Goal: Complete application form: Complete application form

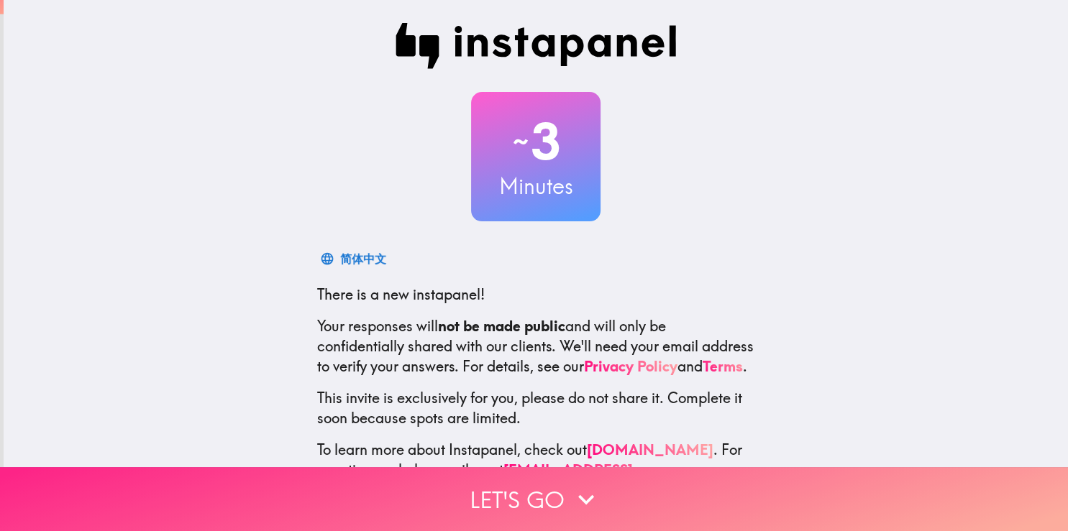
scroll to position [68, 0]
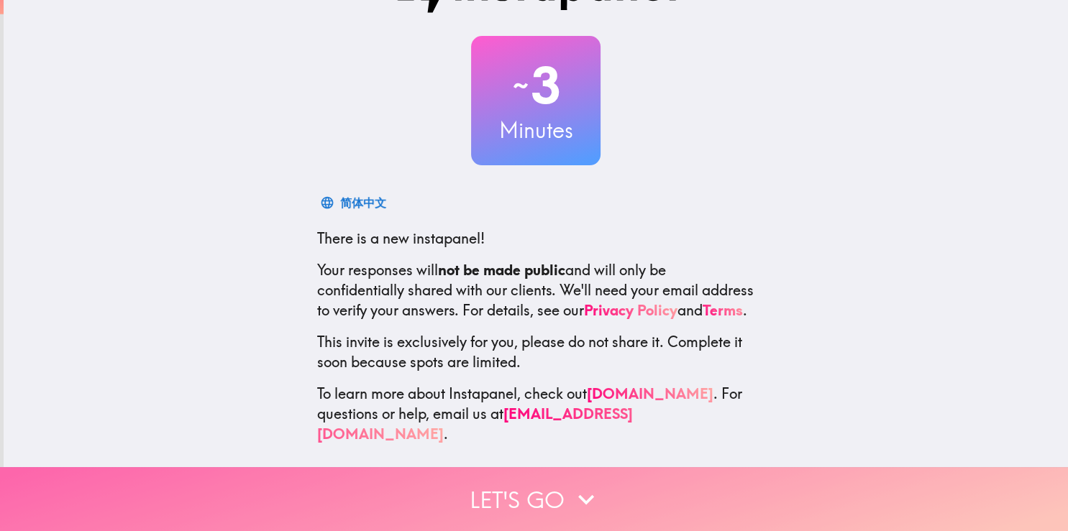
click at [528, 485] on button "Let's go" at bounding box center [534, 499] width 1068 height 64
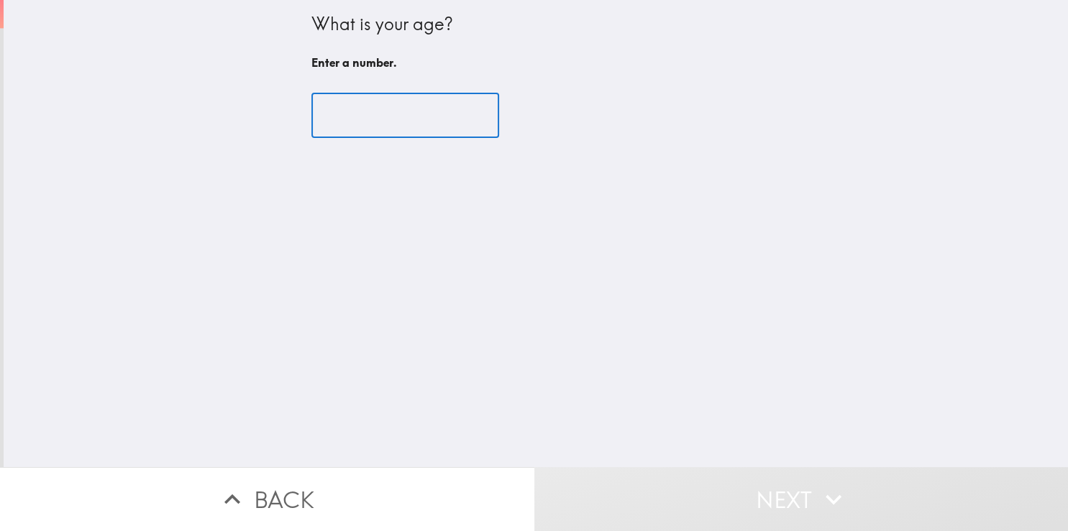
click at [444, 115] on input "number" at bounding box center [405, 115] width 188 height 45
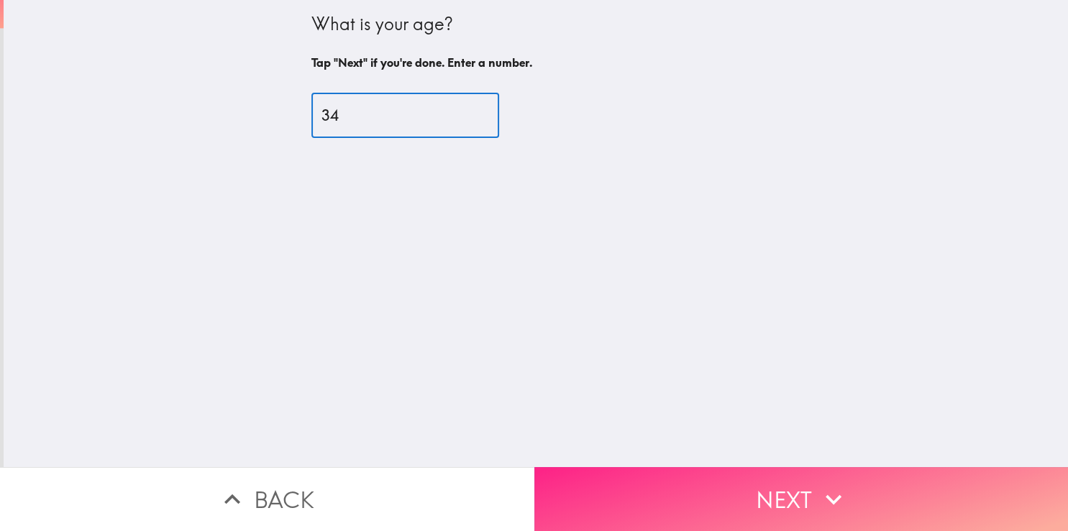
type input "34"
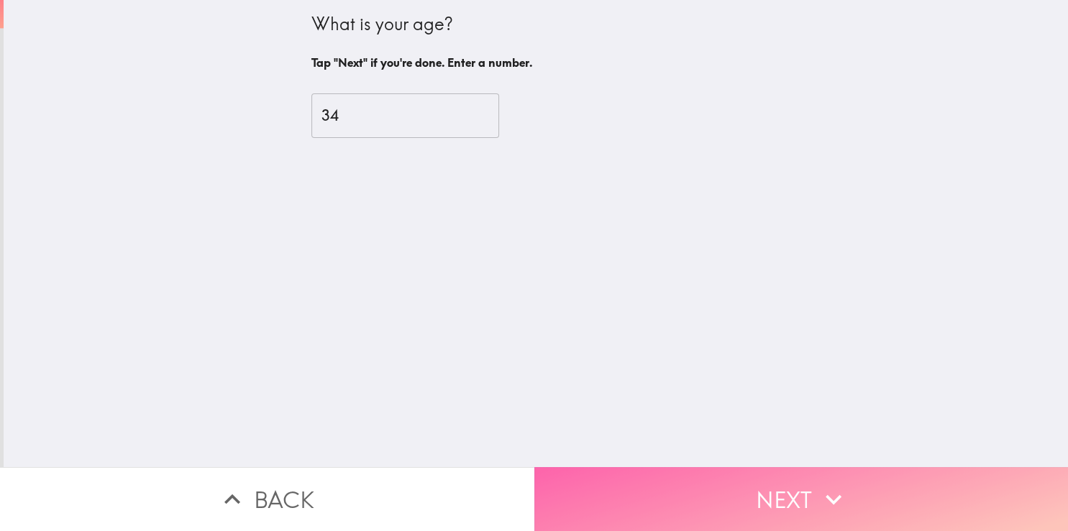
click at [760, 502] on button "Next" at bounding box center [801, 499] width 534 height 64
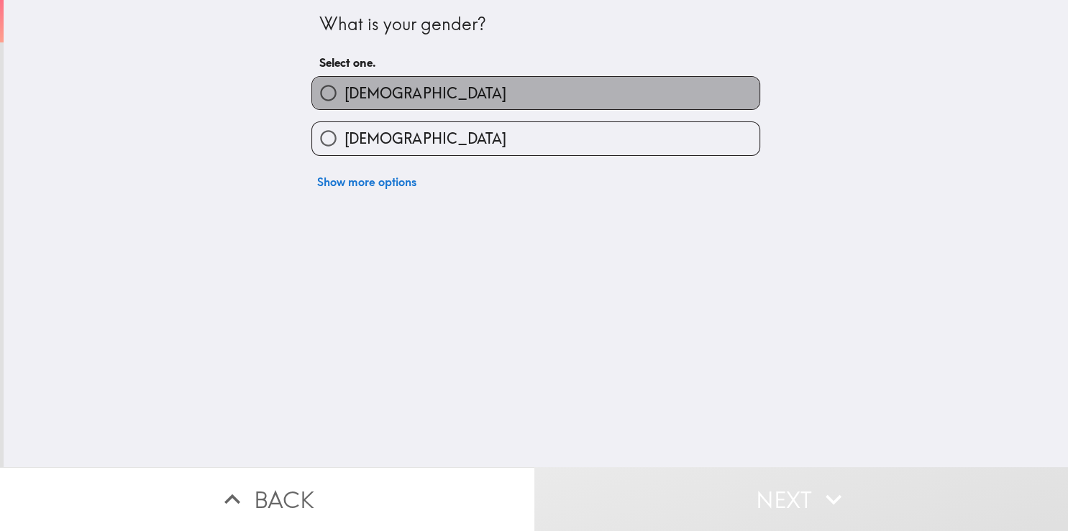
click at [358, 86] on span "[DEMOGRAPHIC_DATA]" at bounding box center [424, 93] width 161 height 20
click at [344, 86] on input "[DEMOGRAPHIC_DATA]" at bounding box center [328, 93] width 32 height 32
radio input "true"
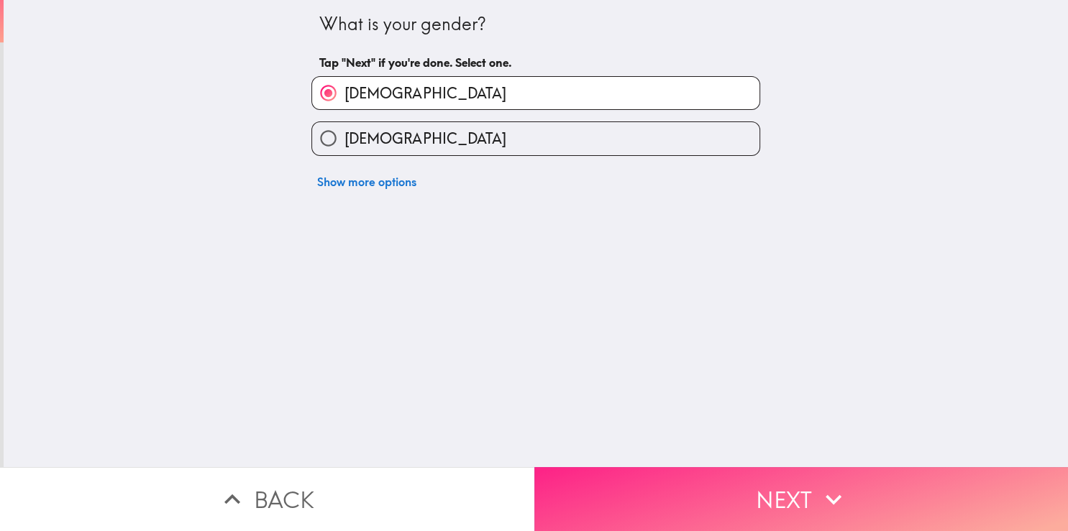
click at [693, 485] on button "Next" at bounding box center [801, 499] width 534 height 64
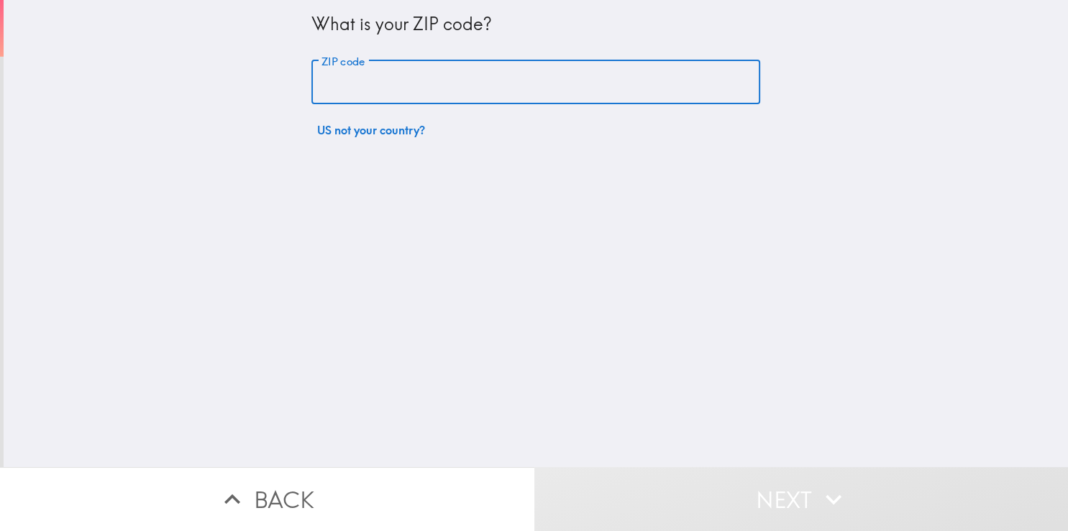
click at [326, 67] on input "ZIP code" at bounding box center [535, 82] width 449 height 45
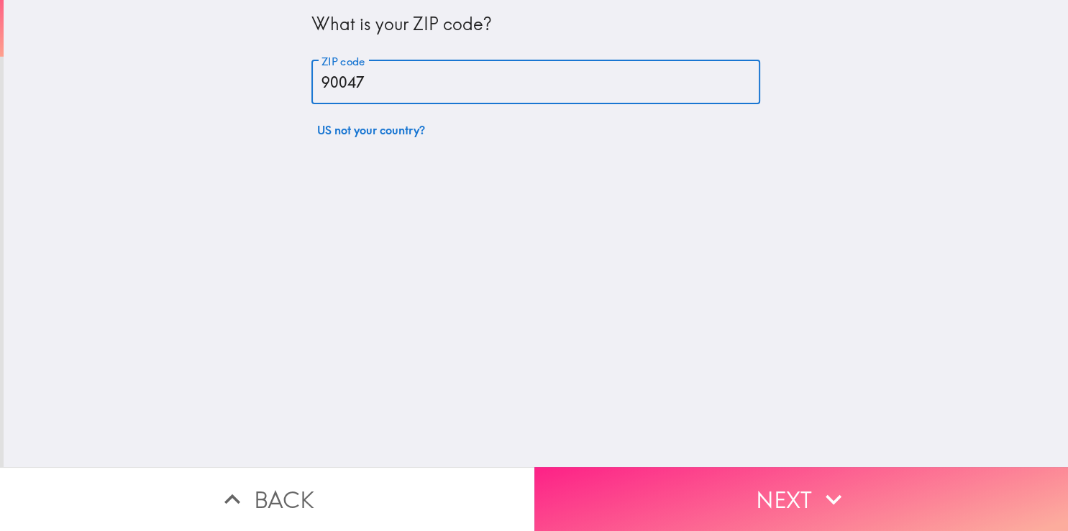
type input "90047"
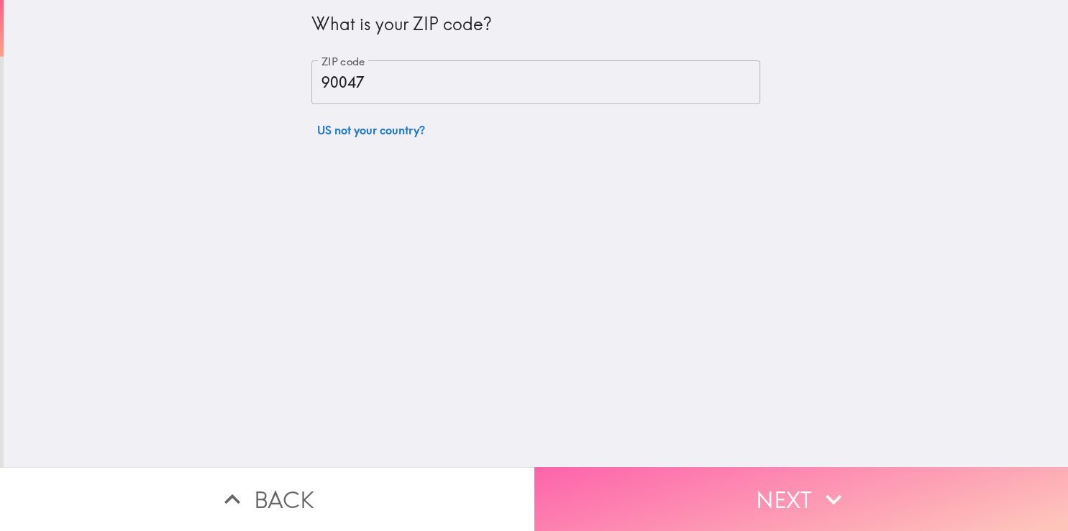
click at [778, 490] on button "Next" at bounding box center [801, 499] width 534 height 64
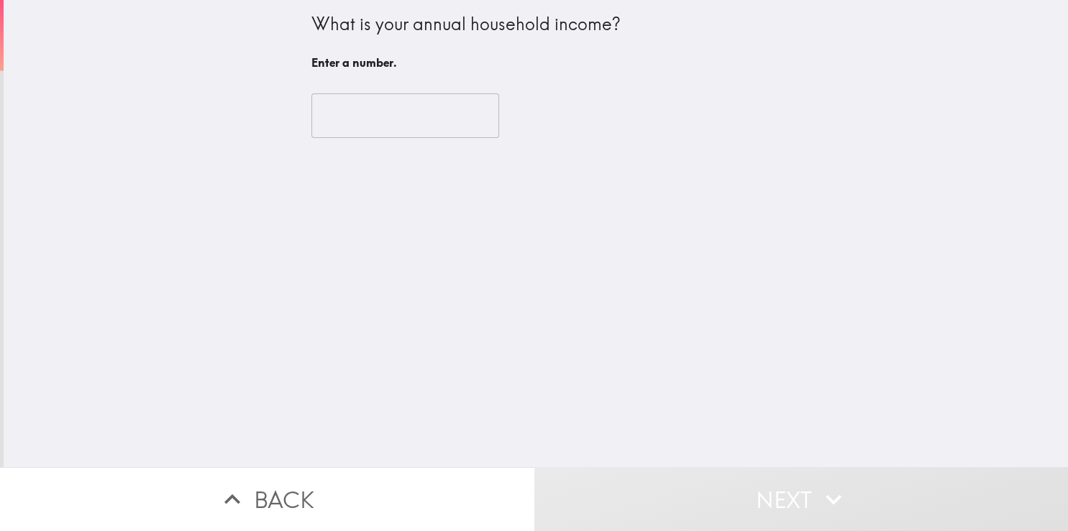
click at [419, 111] on input "number" at bounding box center [405, 115] width 188 height 45
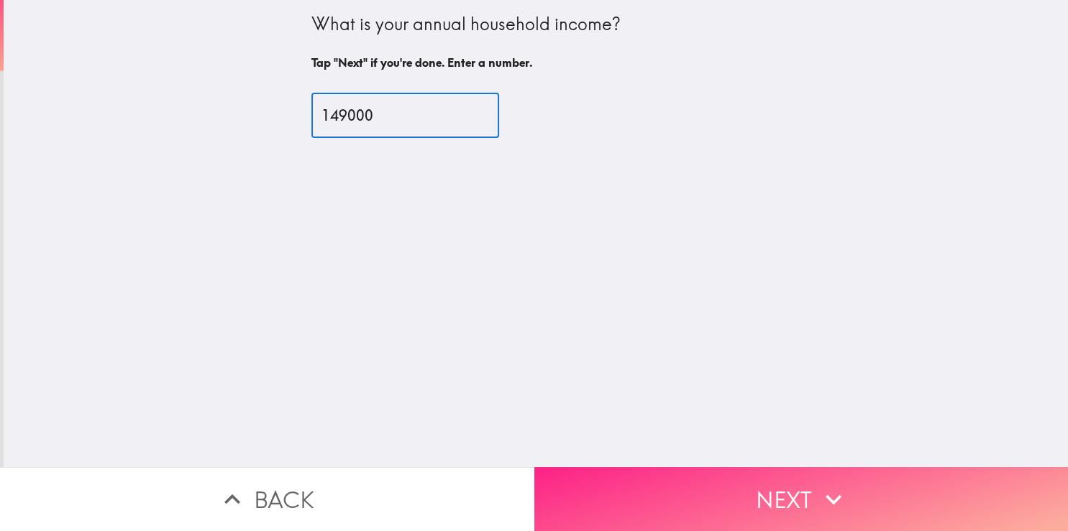
type input "149000"
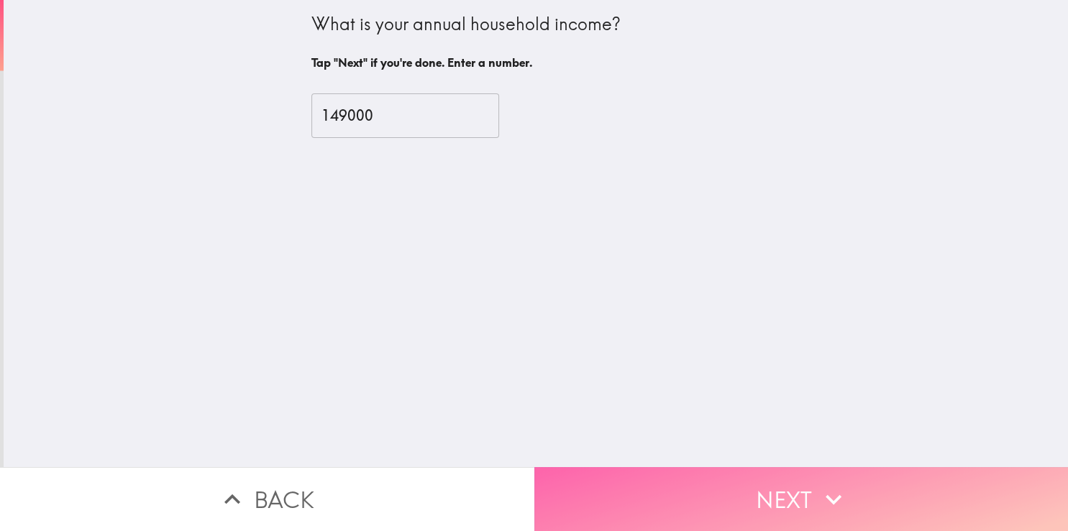
click at [720, 482] on button "Next" at bounding box center [801, 499] width 534 height 64
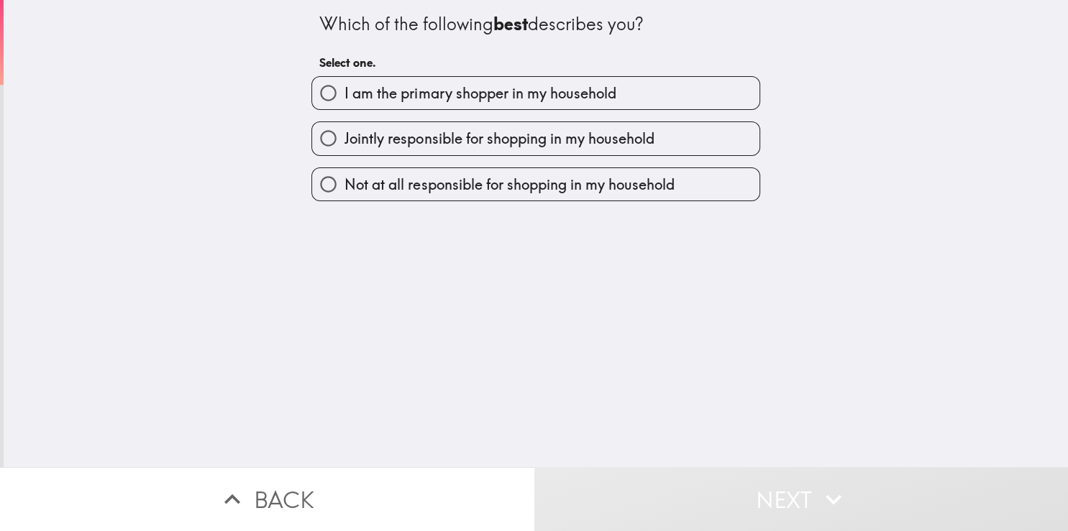
click at [462, 103] on span "I am the primary shopper in my household" at bounding box center [479, 93] width 271 height 20
click at [344, 103] on input "I am the primary shopper in my household" at bounding box center [328, 93] width 32 height 32
radio input "true"
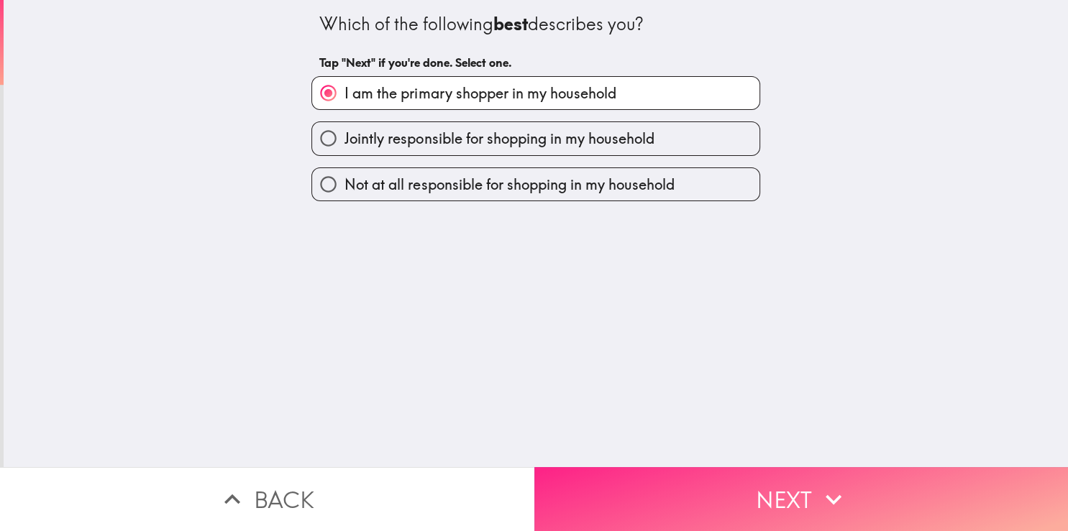
click at [760, 490] on button "Next" at bounding box center [801, 499] width 534 height 64
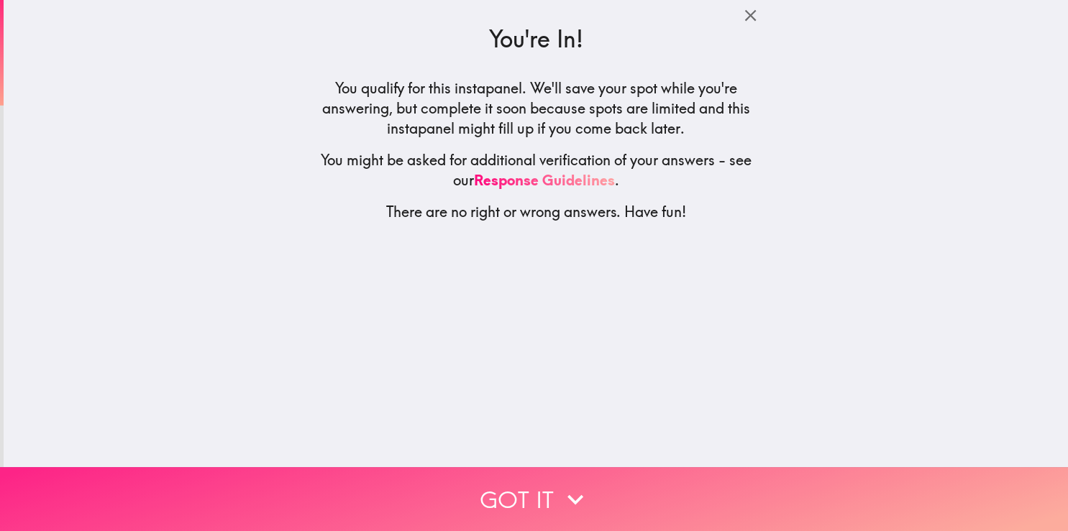
click at [526, 483] on button "Got it" at bounding box center [534, 499] width 1068 height 64
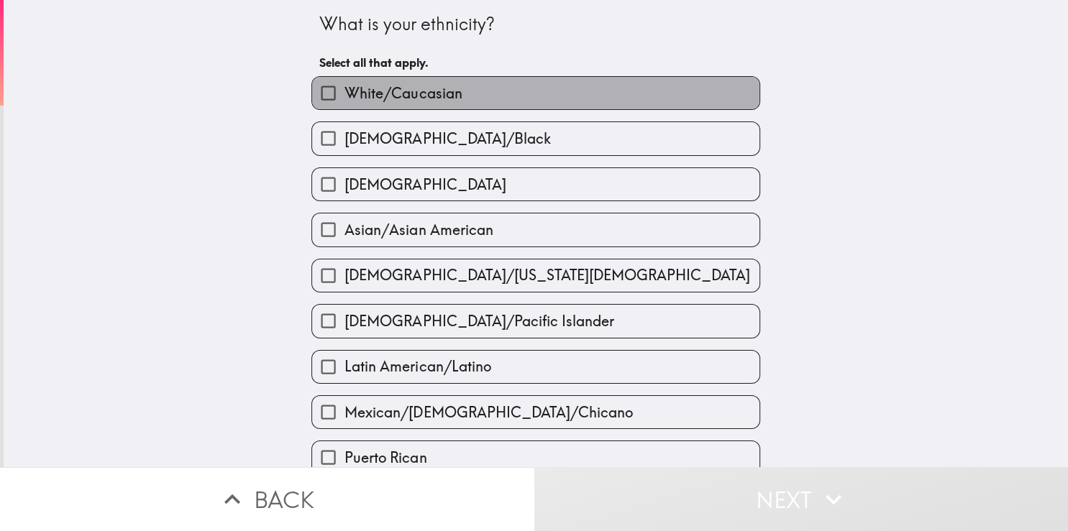
click at [395, 96] on span "White/Caucasian" at bounding box center [402, 93] width 117 height 20
click at [344, 96] on input "White/Caucasian" at bounding box center [328, 93] width 32 height 32
checkbox input "true"
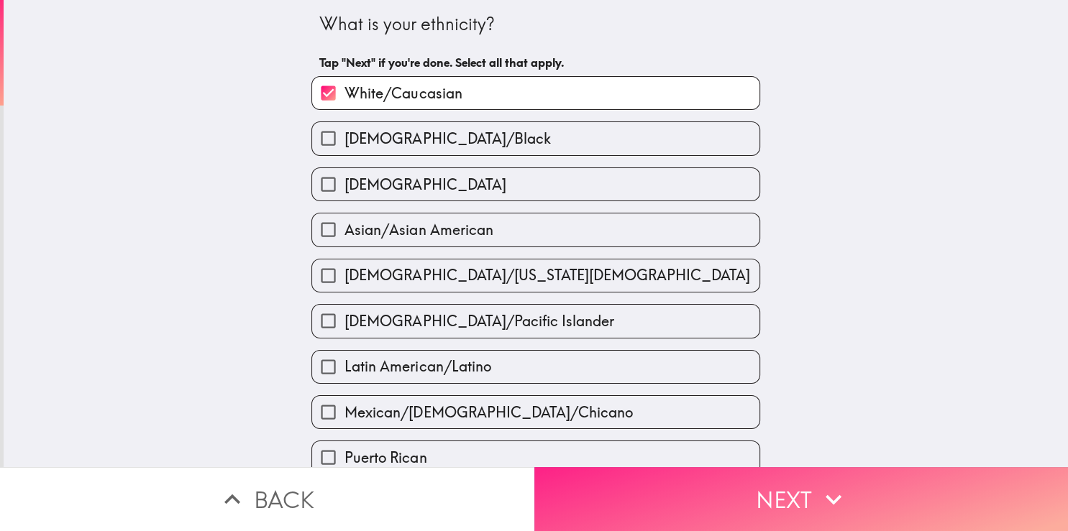
click at [712, 505] on button "Next" at bounding box center [801, 499] width 534 height 64
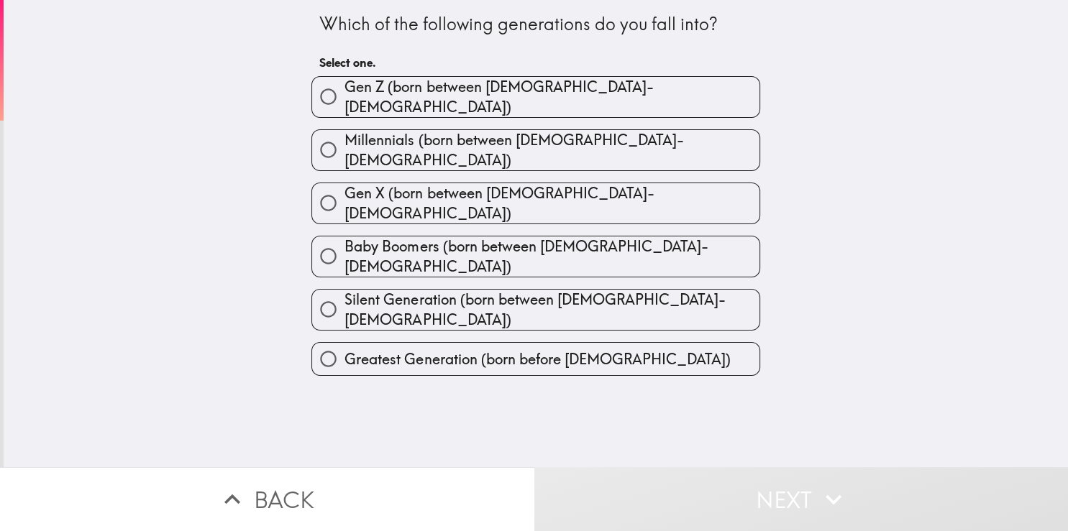
click at [544, 148] on span "Millennials (born between [DEMOGRAPHIC_DATA]-[DEMOGRAPHIC_DATA])" at bounding box center [551, 150] width 415 height 40
click at [344, 148] on input "Millennials (born between [DEMOGRAPHIC_DATA]-[DEMOGRAPHIC_DATA])" at bounding box center [328, 150] width 32 height 32
radio input "true"
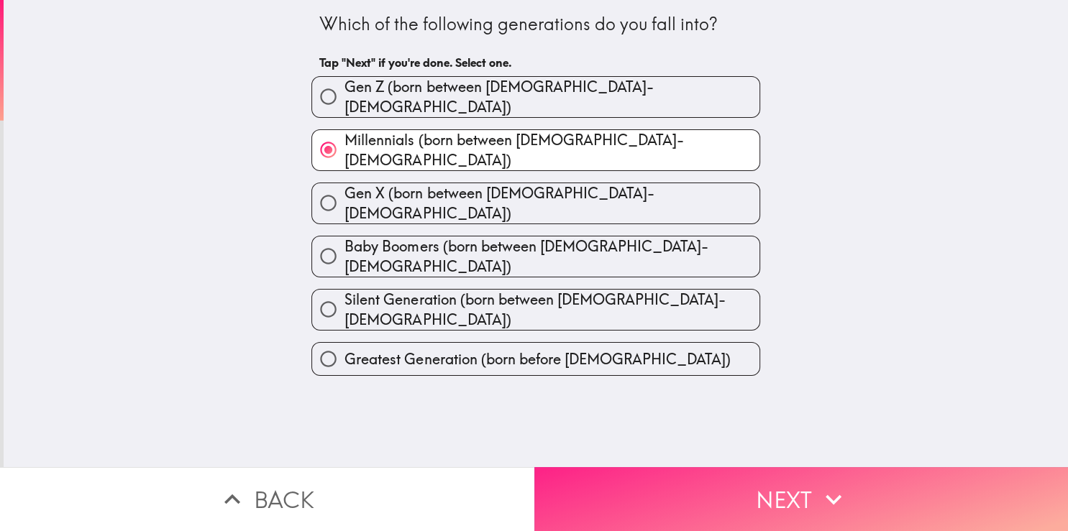
click at [750, 472] on button "Next" at bounding box center [801, 499] width 534 height 64
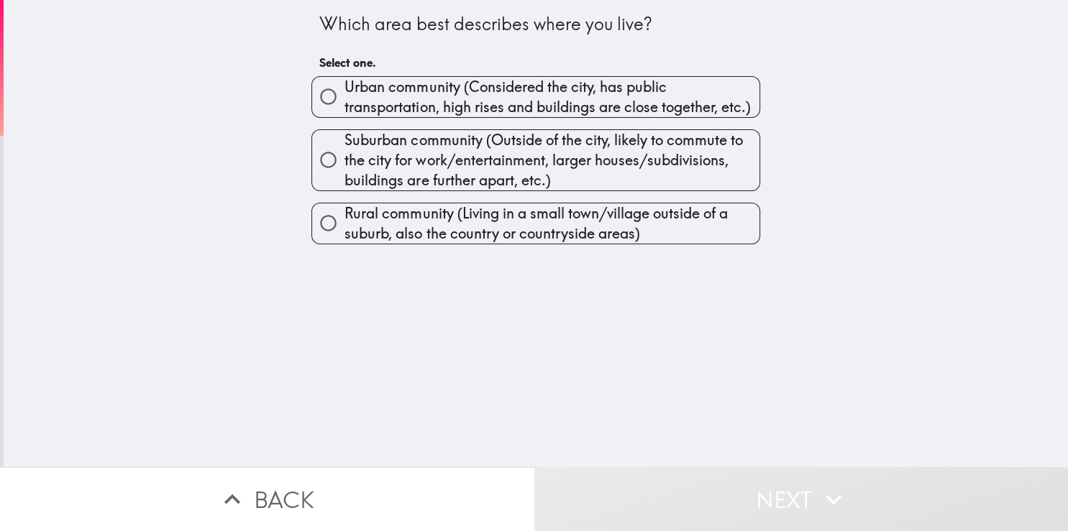
click at [466, 102] on span "Urban community (Considered the city, has public transportation, high rises and…" at bounding box center [551, 97] width 415 height 40
click at [344, 102] on input "Urban community (Considered the city, has public transportation, high rises and…" at bounding box center [328, 97] width 32 height 32
radio input "true"
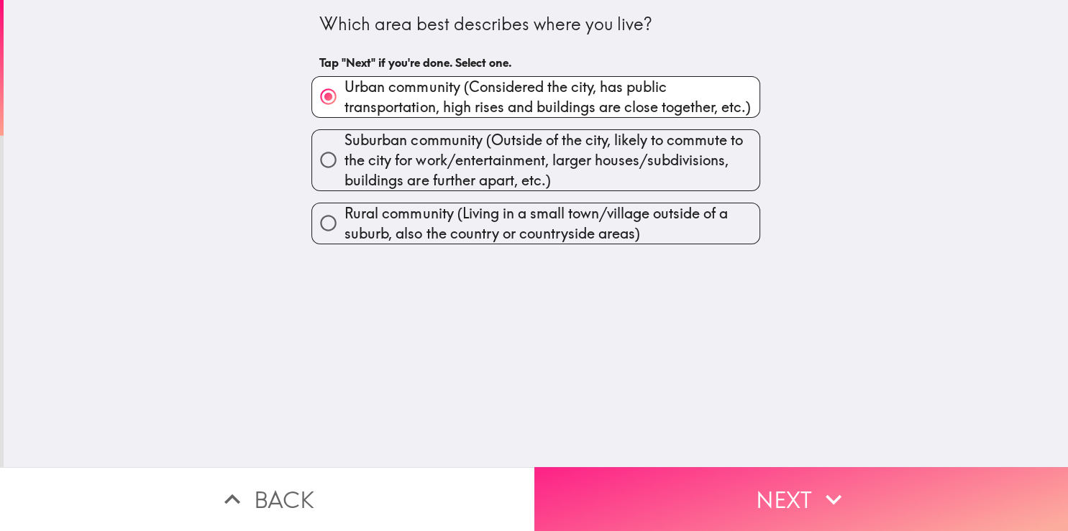
click at [716, 482] on button "Next" at bounding box center [801, 499] width 534 height 64
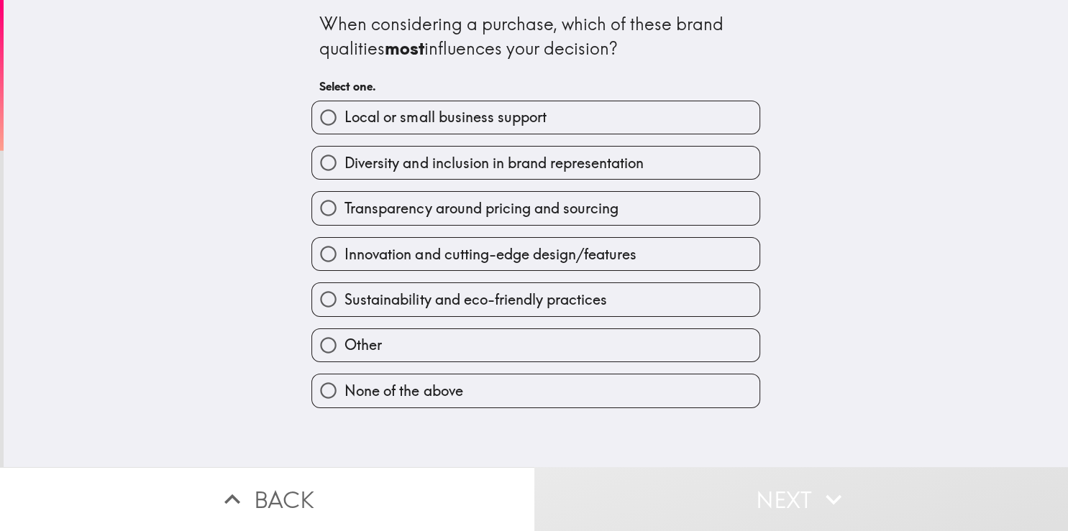
click at [459, 306] on span "Sustainability and eco-friendly practices" at bounding box center [475, 300] width 262 height 20
click at [344, 306] on input "Sustainability and eco-friendly practices" at bounding box center [328, 299] width 32 height 32
radio input "true"
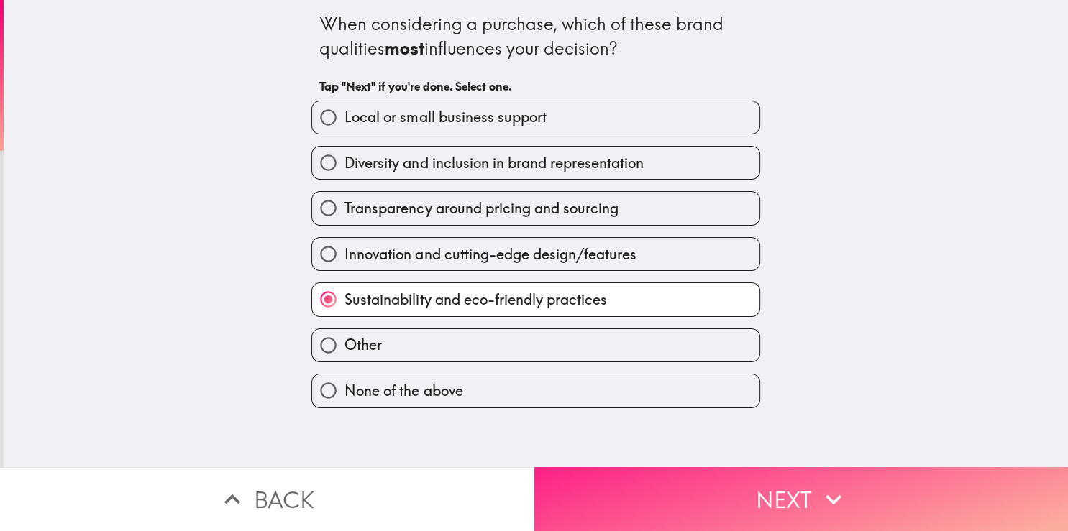
click at [772, 496] on button "Next" at bounding box center [801, 499] width 534 height 64
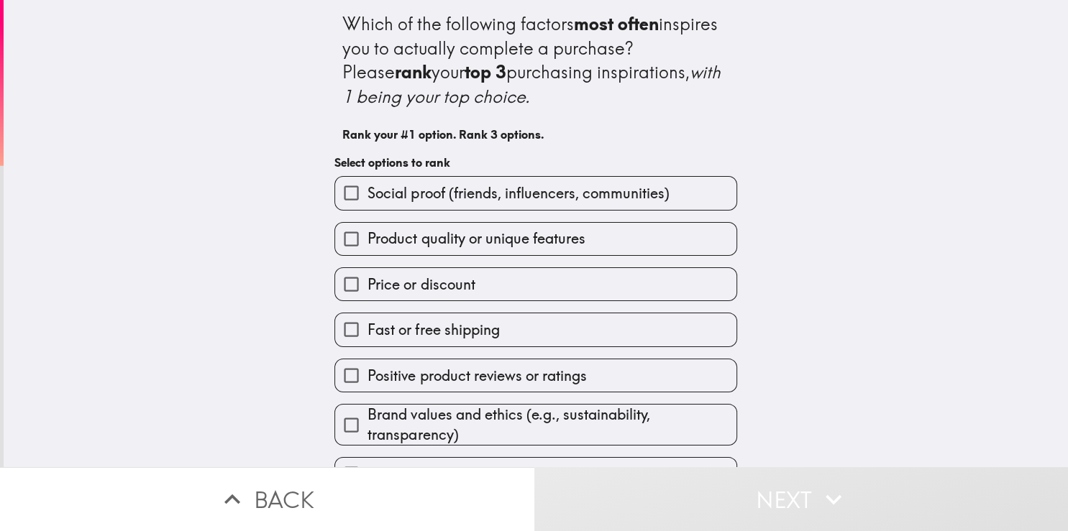
scroll to position [34, 0]
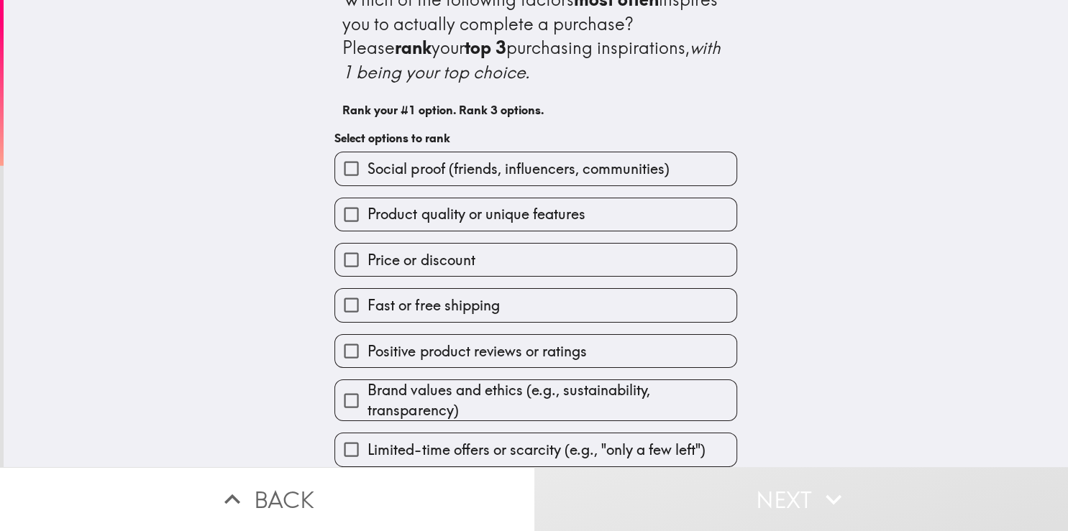
click at [466, 368] on div "Brand values and ethics (e.g., sustainability, transparency)" at bounding box center [530, 394] width 414 height 53
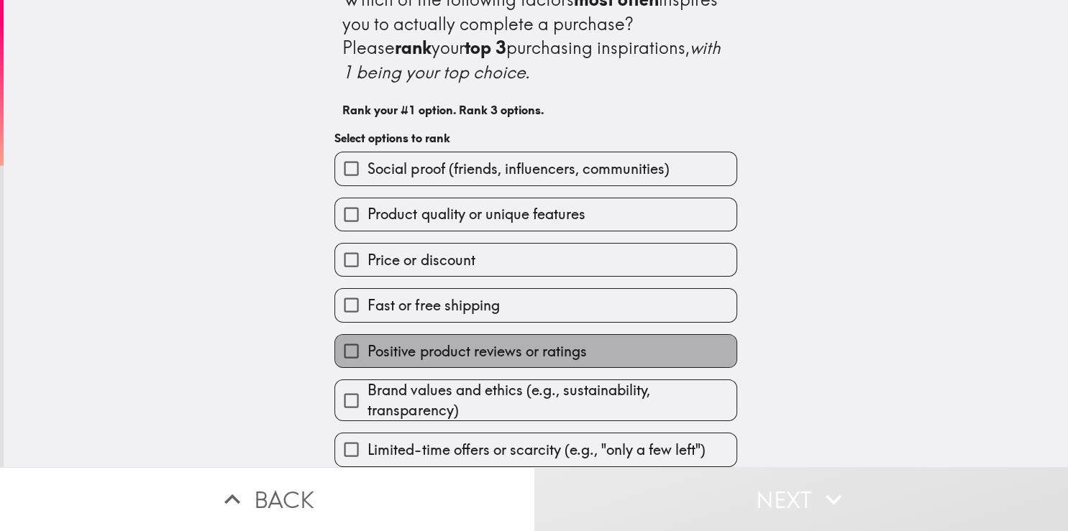
click at [395, 341] on span "Positive product reviews or ratings" at bounding box center [476, 351] width 219 height 20
click at [367, 337] on input "Positive product reviews or ratings" at bounding box center [351, 351] width 32 height 32
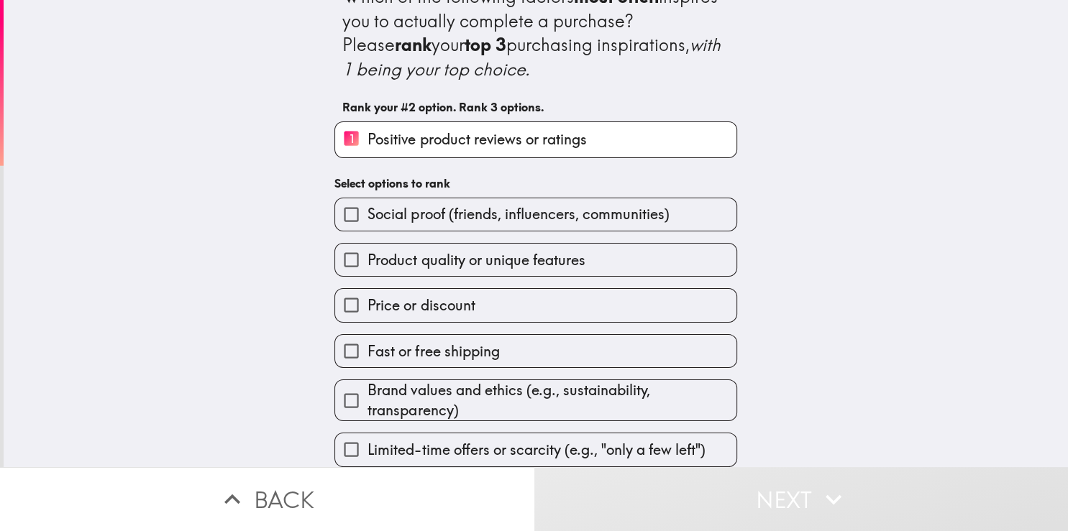
click at [341, 387] on input "Brand values and ethics (e.g., sustainability, transparency)" at bounding box center [351, 401] width 32 height 32
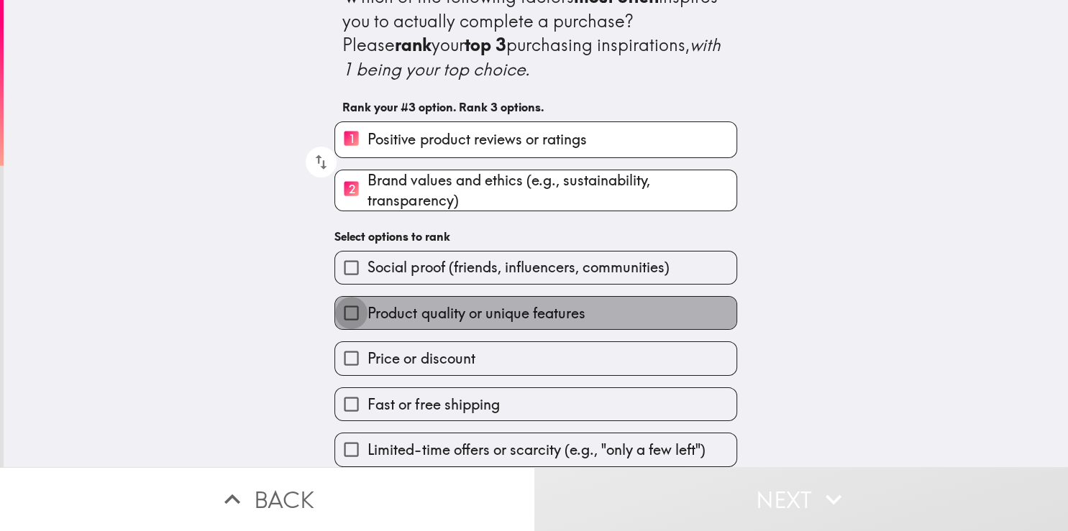
click at [336, 300] on input "Product quality or unique features" at bounding box center [351, 313] width 32 height 32
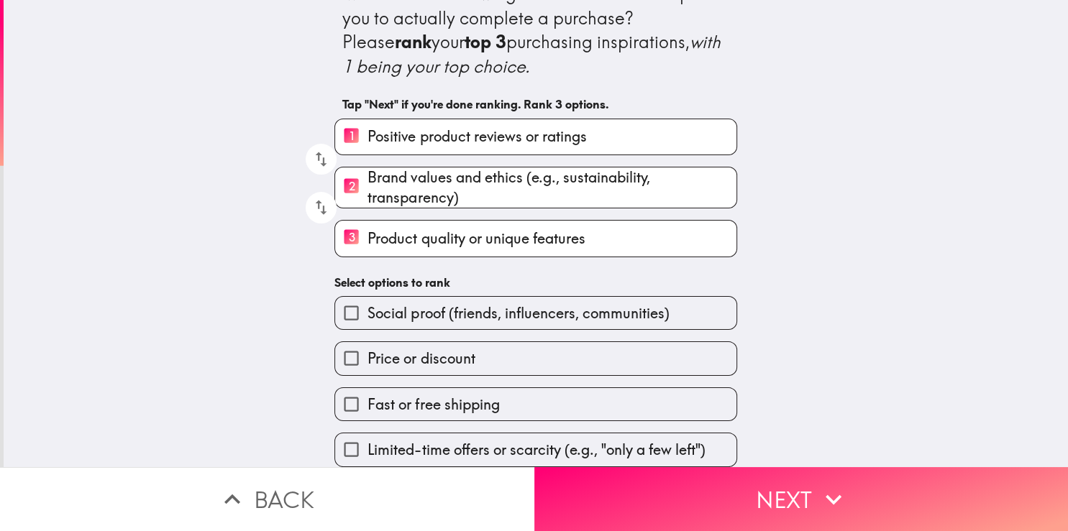
scroll to position [40, 0]
click at [473, 361] on label "Price or discount" at bounding box center [535, 358] width 401 height 32
click at [367, 361] on input "Price or discount" at bounding box center [351, 358] width 32 height 32
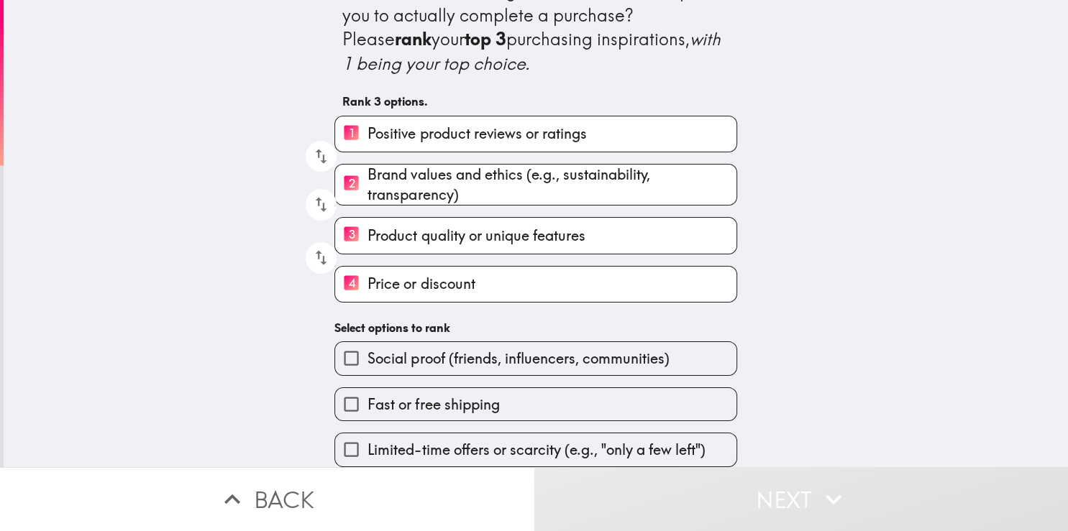
scroll to position [42, 0]
click at [418, 279] on span "Price or discount" at bounding box center [420, 284] width 107 height 20
click at [367, 279] on input "4 Price or discount" at bounding box center [351, 284] width 32 height 35
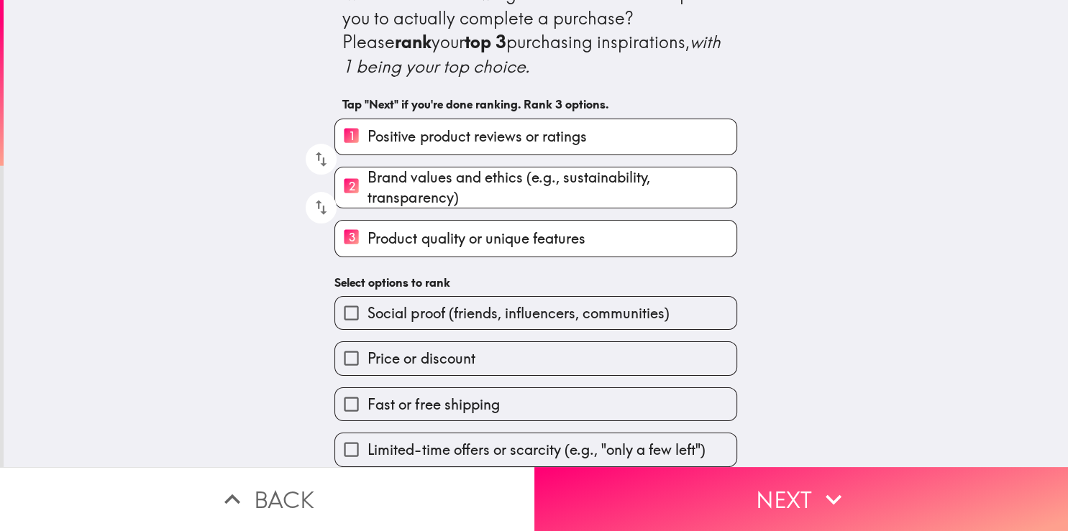
scroll to position [40, 0]
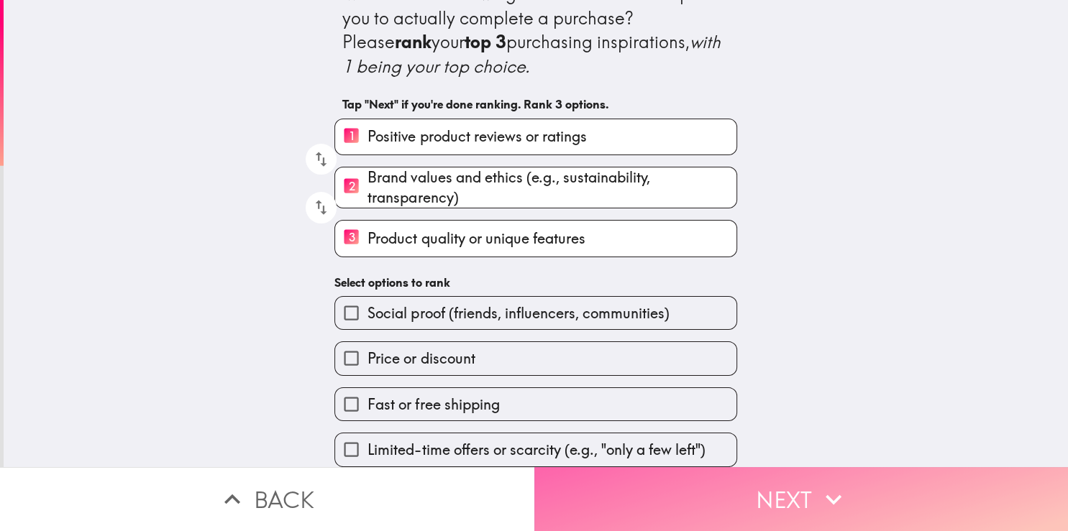
click at [746, 495] on button "Next" at bounding box center [801, 499] width 534 height 64
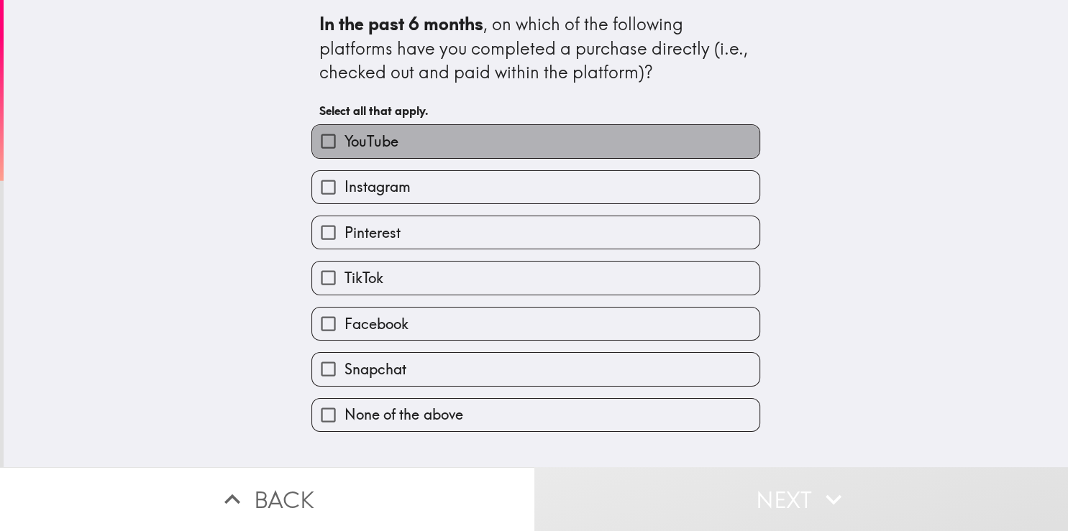
click at [428, 155] on label "YouTube" at bounding box center [535, 141] width 447 height 32
click at [344, 155] on input "YouTube" at bounding box center [328, 141] width 32 height 32
checkbox input "true"
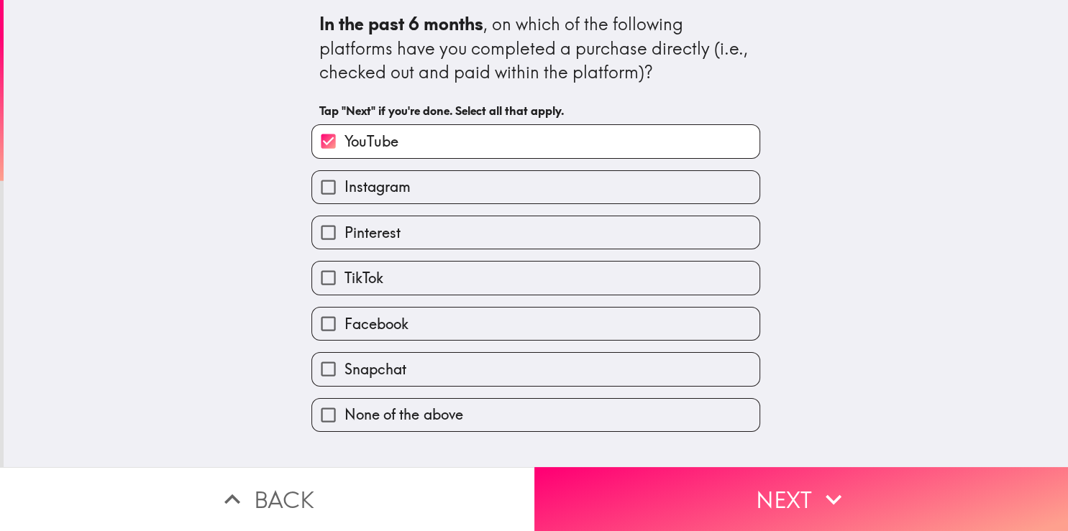
click at [398, 186] on span "Instagram" at bounding box center [377, 187] width 66 height 20
click at [344, 186] on input "Instagram" at bounding box center [328, 187] width 32 height 32
checkbox input "true"
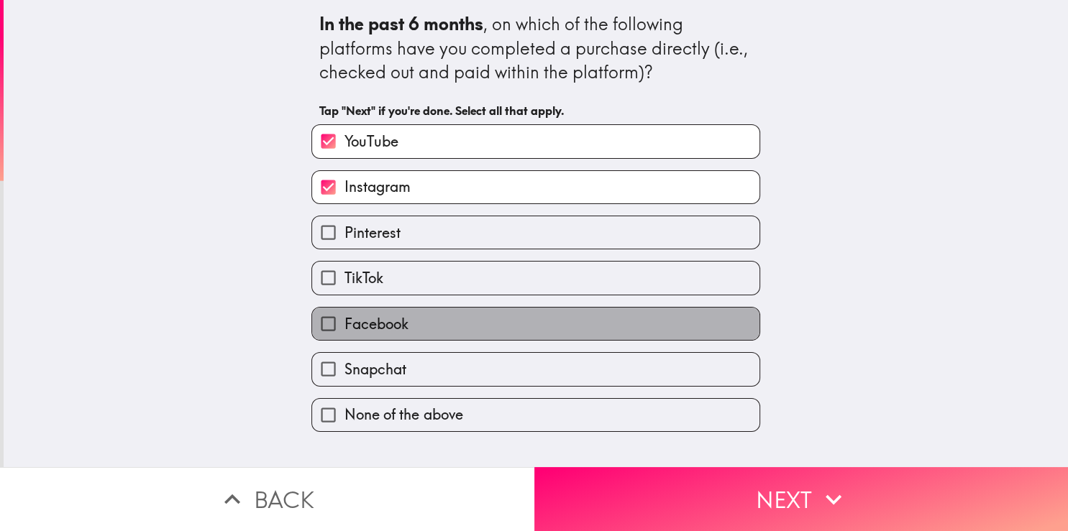
click at [423, 333] on label "Facebook" at bounding box center [535, 324] width 447 height 32
click at [344, 333] on input "Facebook" at bounding box center [328, 324] width 32 height 32
checkbox input "true"
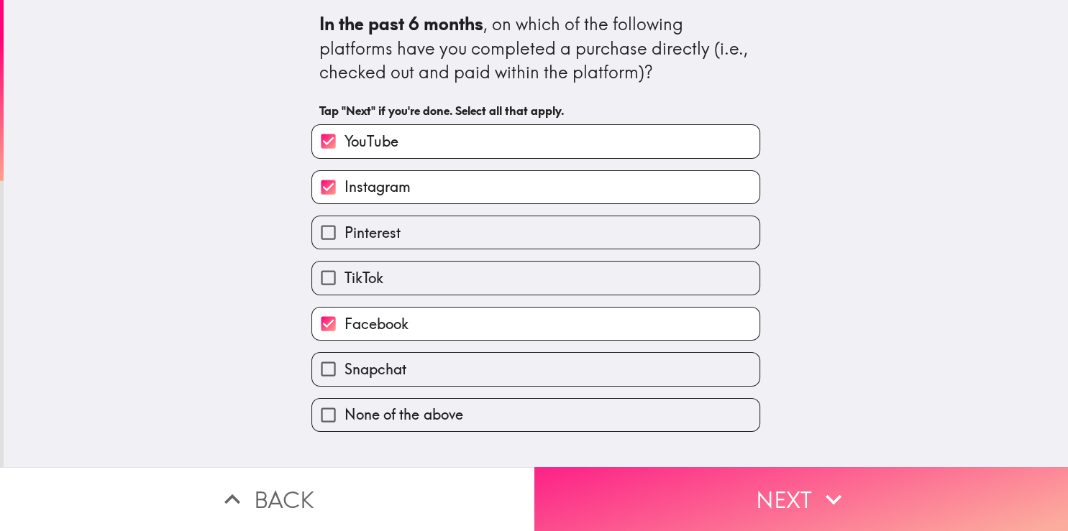
click at [742, 494] on button "Next" at bounding box center [801, 499] width 534 height 64
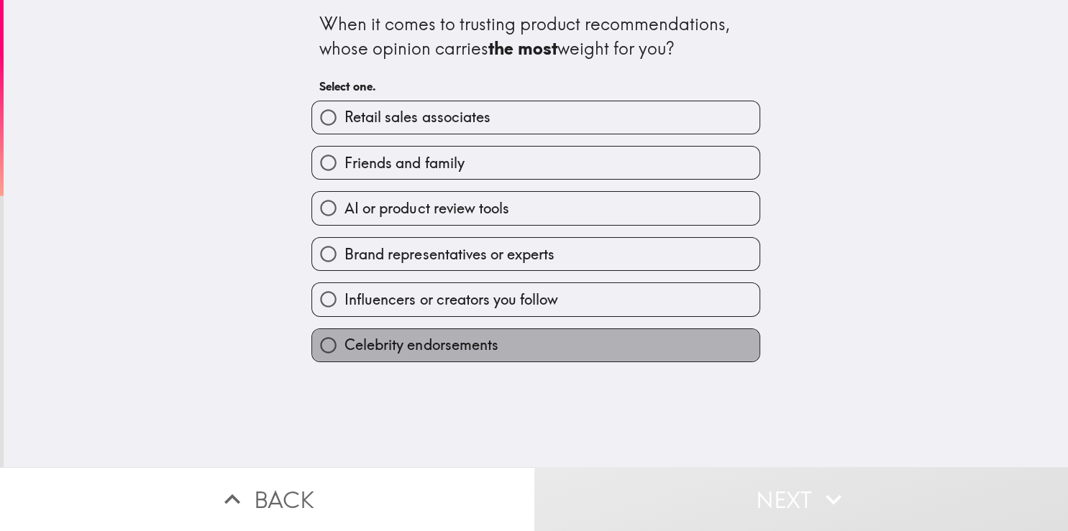
click at [465, 346] on span "Celebrity endorsements" at bounding box center [420, 345] width 153 height 20
click at [344, 346] on input "Celebrity endorsements" at bounding box center [328, 345] width 32 height 32
radio input "true"
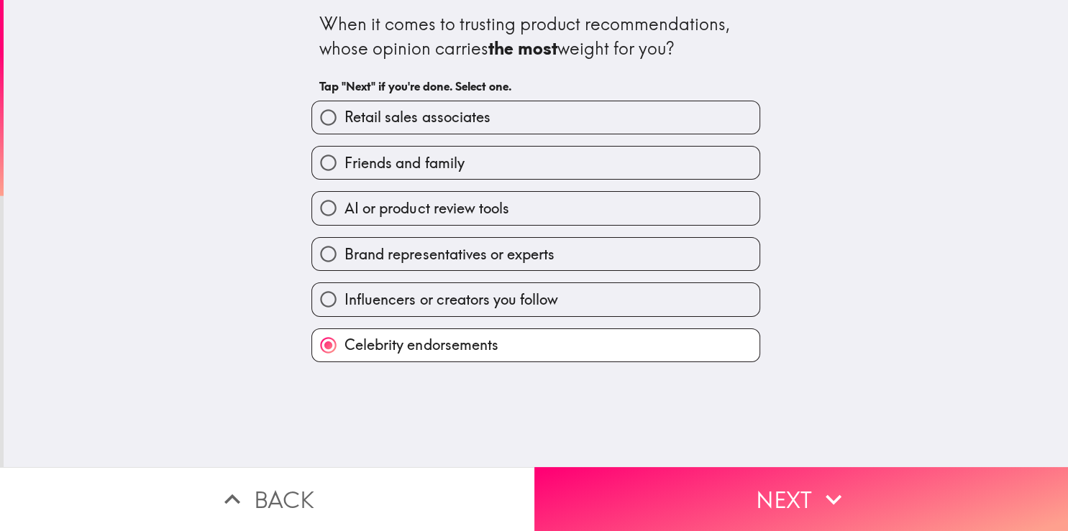
click at [465, 346] on span "Celebrity endorsements" at bounding box center [420, 345] width 153 height 20
click at [344, 346] on input "Celebrity endorsements" at bounding box center [328, 345] width 32 height 32
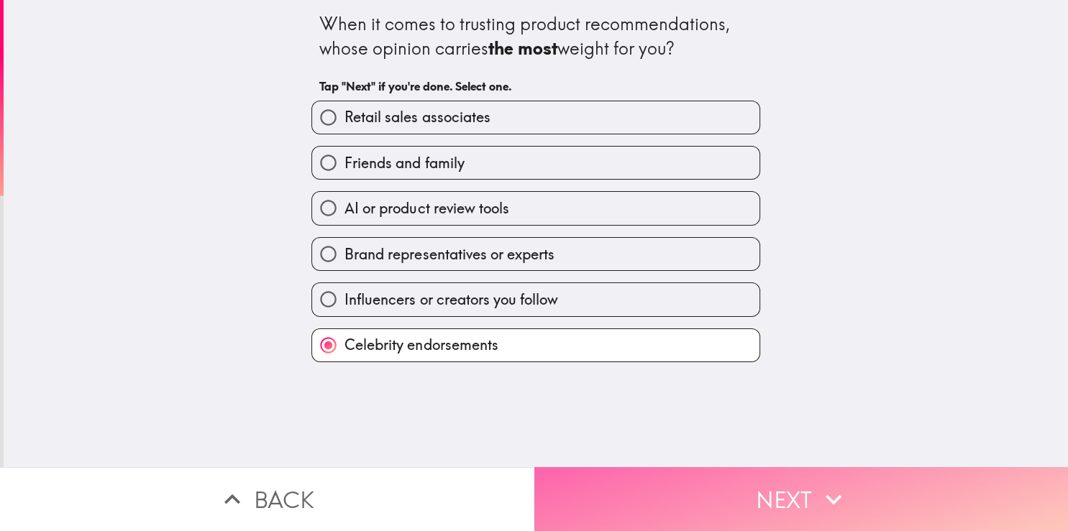
click at [728, 487] on button "Next" at bounding box center [801, 499] width 534 height 64
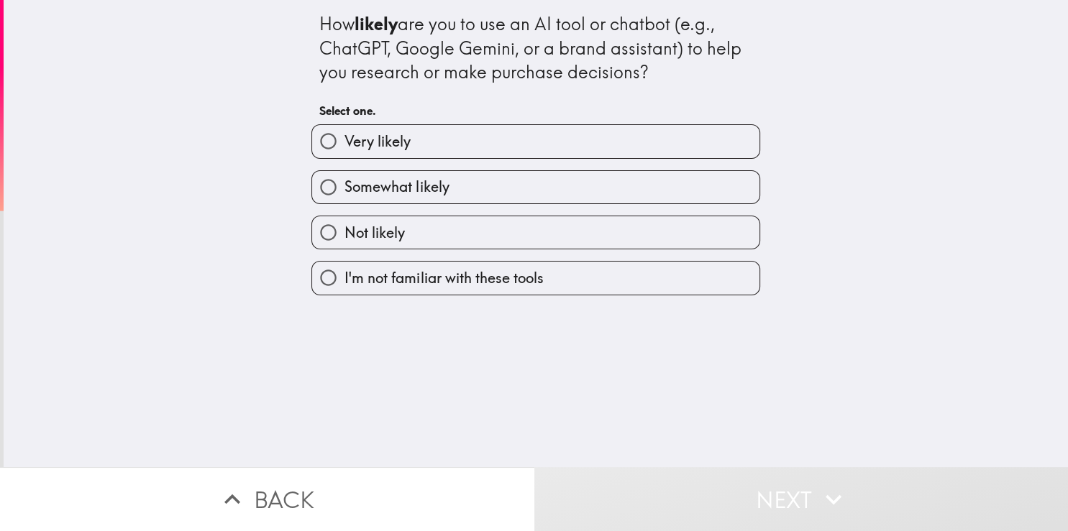
click at [394, 137] on span "Very likely" at bounding box center [377, 142] width 66 height 20
click at [344, 137] on input "Very likely" at bounding box center [328, 141] width 32 height 32
radio input "true"
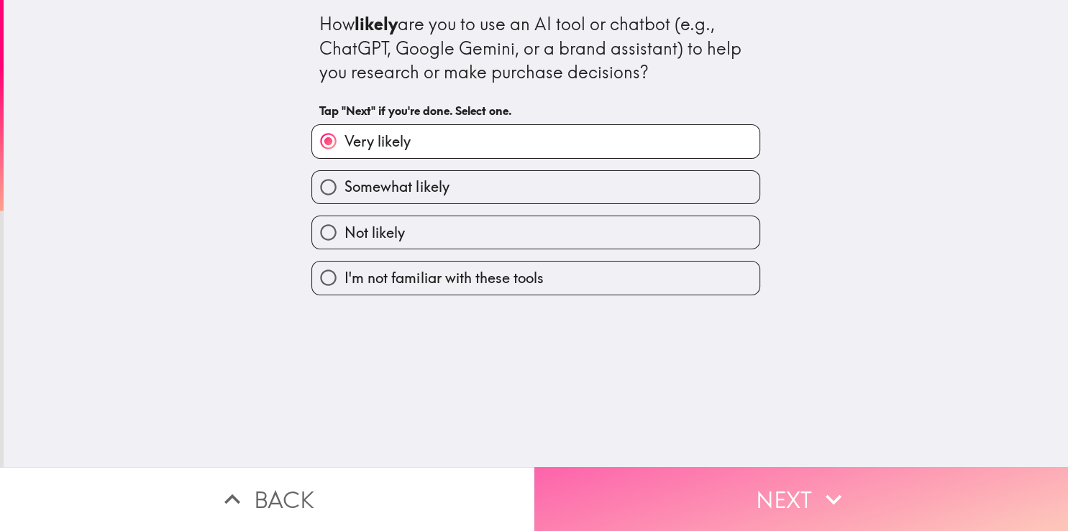
click at [721, 490] on button "Next" at bounding box center [801, 499] width 534 height 64
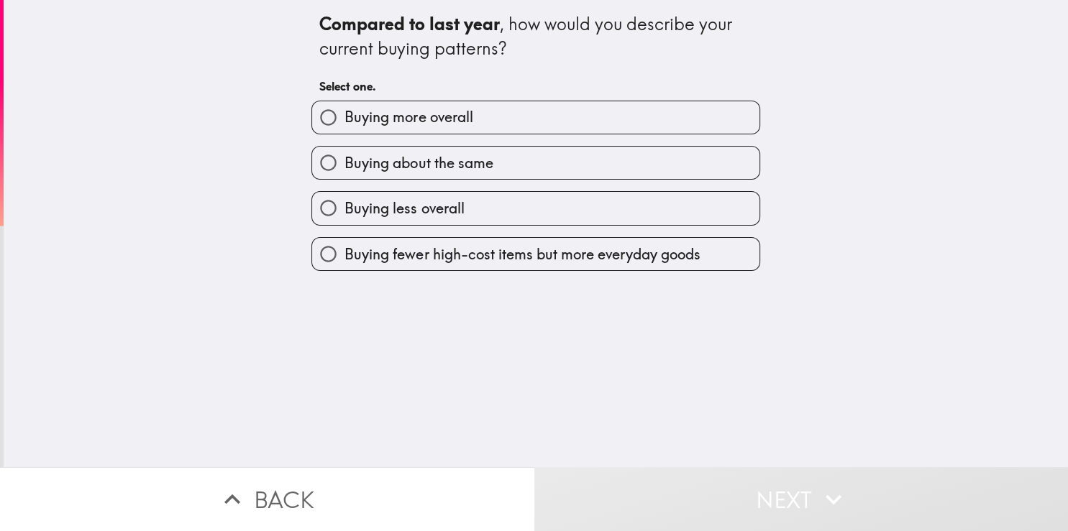
click at [421, 128] on label "Buying more overall" at bounding box center [535, 117] width 447 height 32
click at [344, 128] on input "Buying more overall" at bounding box center [328, 117] width 32 height 32
radio input "true"
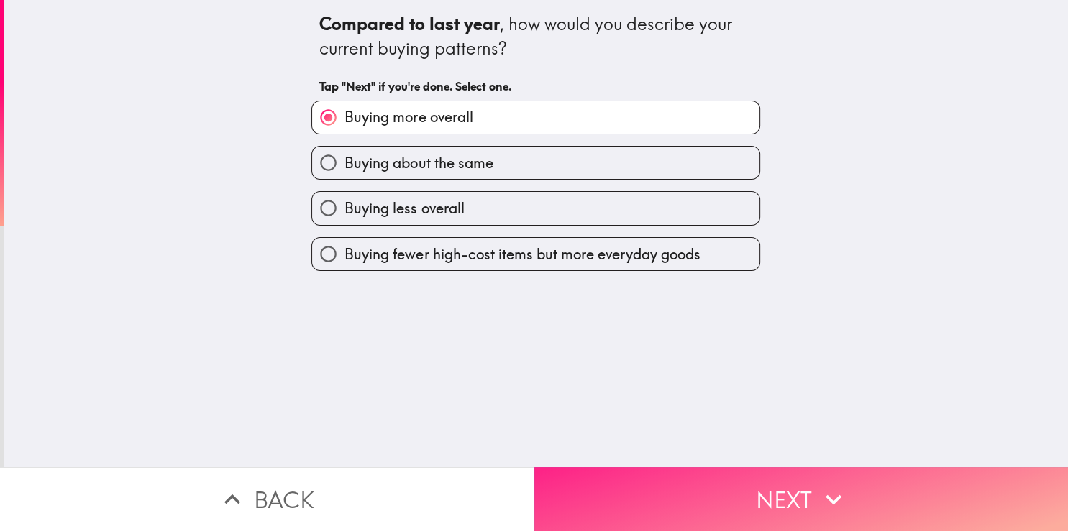
click at [717, 477] on button "Next" at bounding box center [801, 499] width 534 height 64
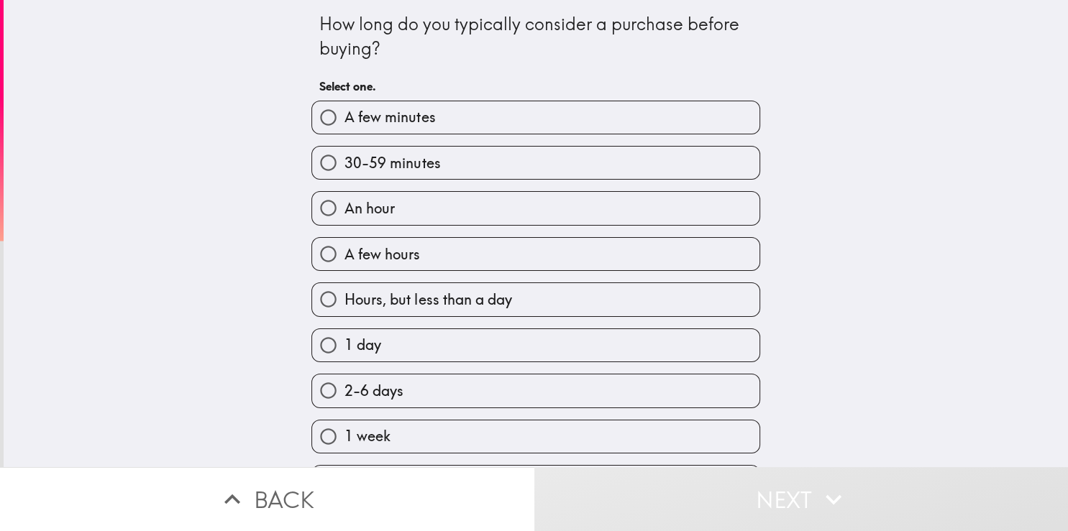
click at [403, 127] on span "A few minutes" at bounding box center [389, 117] width 91 height 20
click at [344, 127] on input "A few minutes" at bounding box center [328, 117] width 32 height 32
radio input "true"
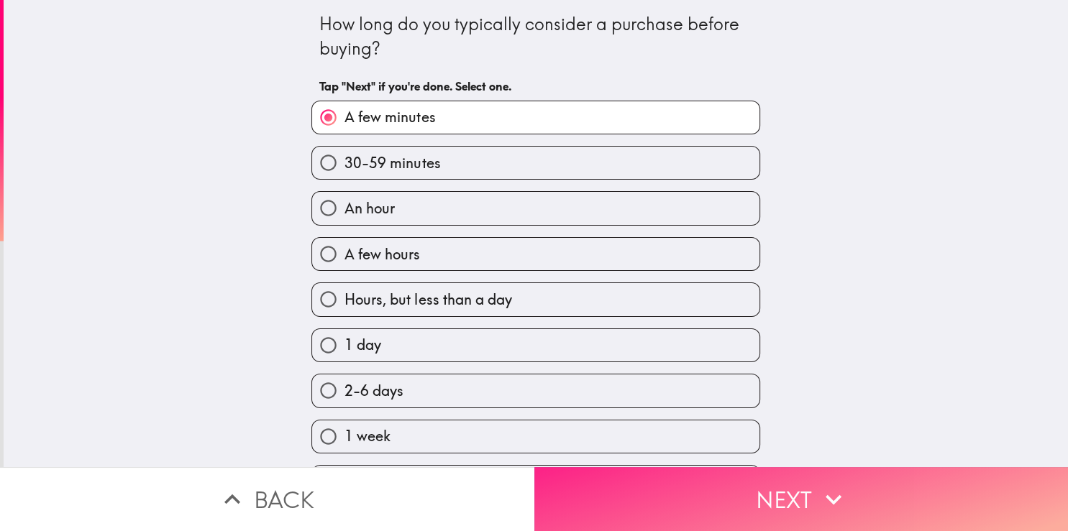
click at [729, 474] on button "Next" at bounding box center [801, 499] width 534 height 64
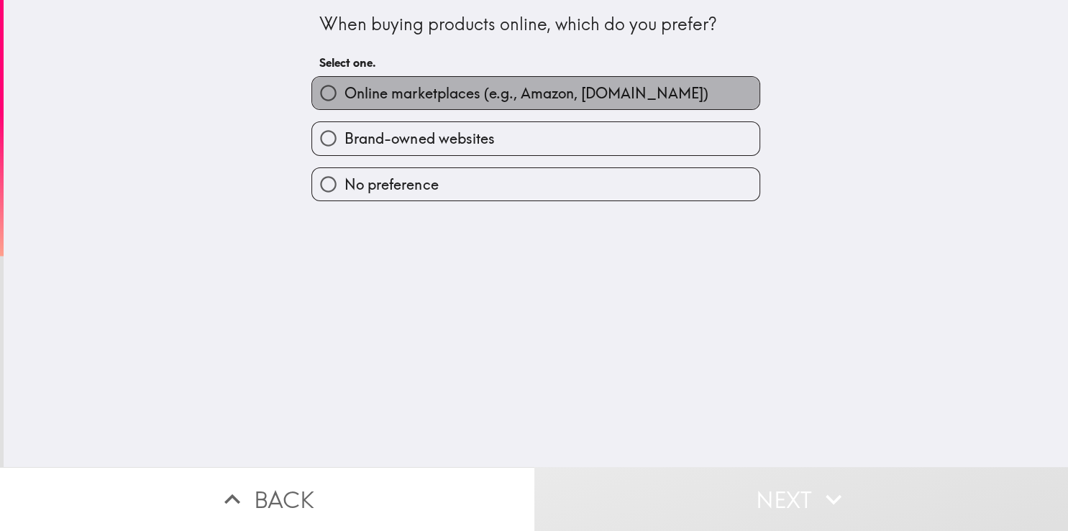
click at [450, 89] on span "Online marketplaces (e.g., Amazon, [DOMAIN_NAME])" at bounding box center [525, 93] width 363 height 20
click at [344, 89] on input "Online marketplaces (e.g., Amazon, [DOMAIN_NAME])" at bounding box center [328, 93] width 32 height 32
radio input "true"
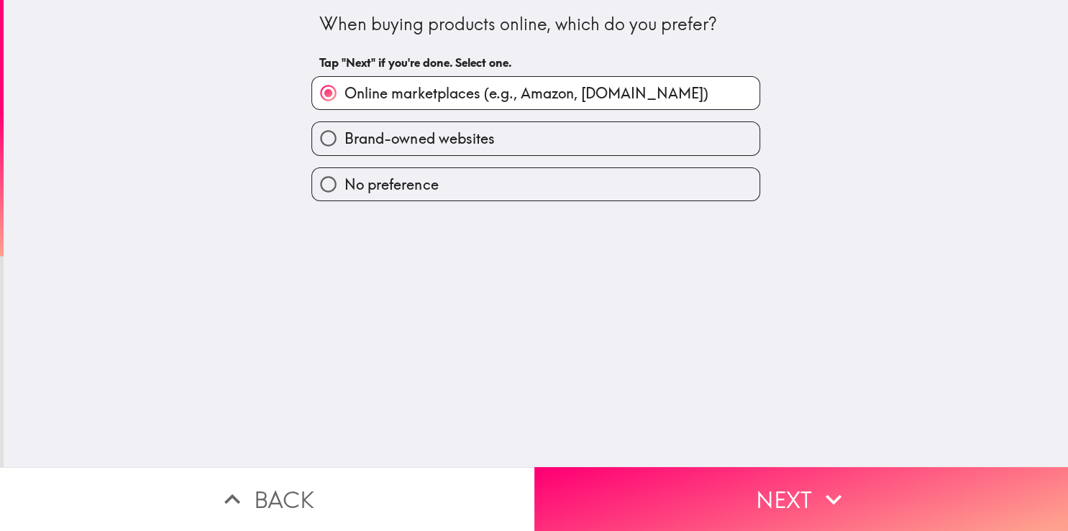
click at [444, 125] on label "Brand-owned websites" at bounding box center [535, 138] width 447 height 32
click at [344, 125] on input "Brand-owned websites" at bounding box center [328, 138] width 32 height 32
radio input "true"
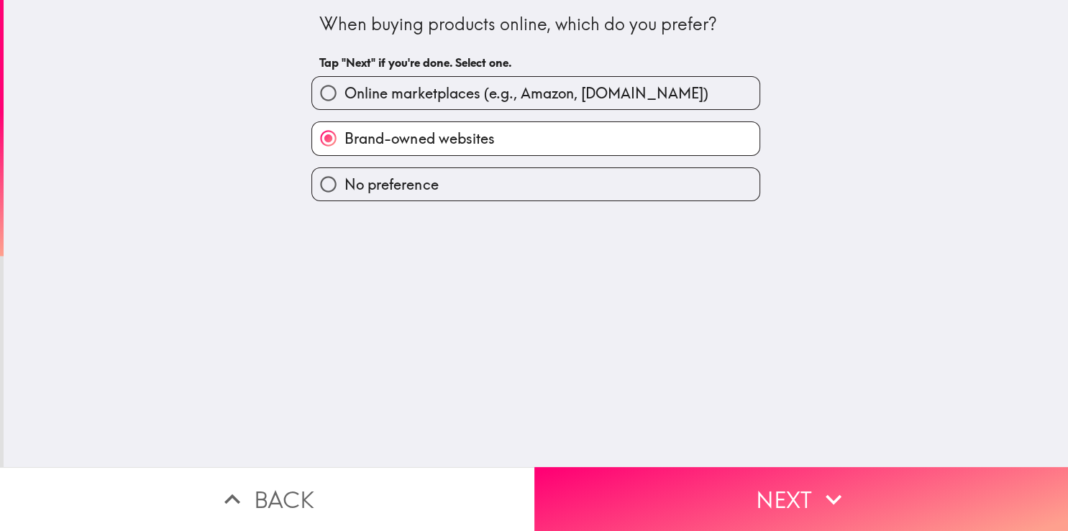
click at [438, 106] on label "Online marketplaces (e.g., Amazon, [DOMAIN_NAME])" at bounding box center [535, 93] width 447 height 32
click at [344, 106] on input "Online marketplaces (e.g., Amazon, [DOMAIN_NAME])" at bounding box center [328, 93] width 32 height 32
radio input "true"
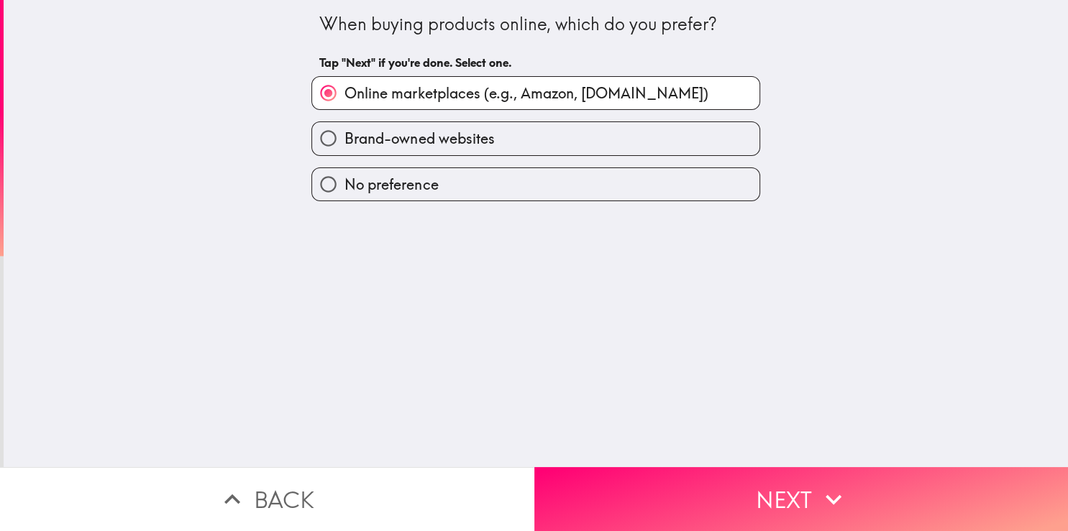
click at [495, 137] on label "Brand-owned websites" at bounding box center [535, 138] width 447 height 32
click at [344, 137] on input "Brand-owned websites" at bounding box center [328, 138] width 32 height 32
radio input "true"
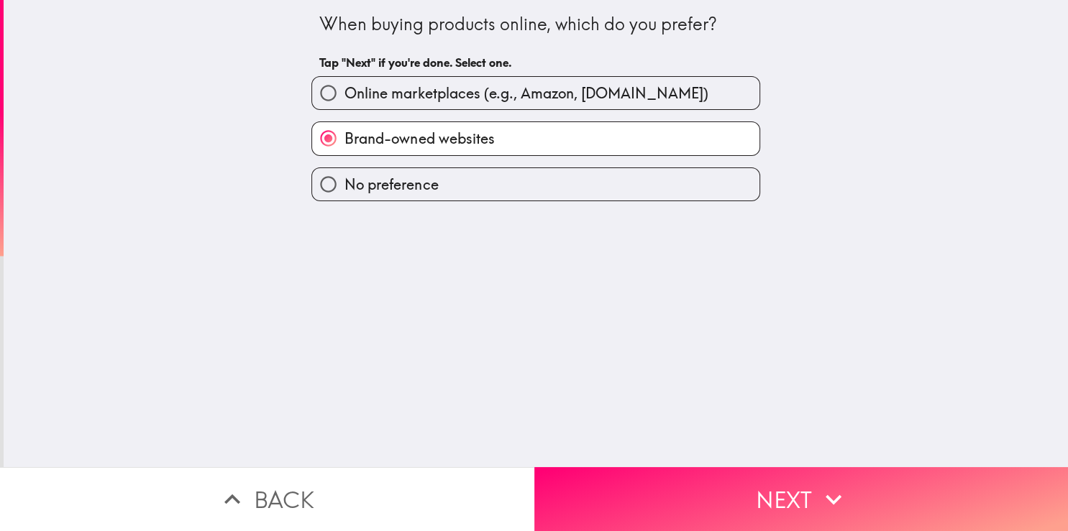
click at [454, 105] on label "Online marketplaces (e.g., Amazon, [DOMAIN_NAME])" at bounding box center [535, 93] width 447 height 32
click at [344, 105] on input "Online marketplaces (e.g., Amazon, [DOMAIN_NAME])" at bounding box center [328, 93] width 32 height 32
radio input "true"
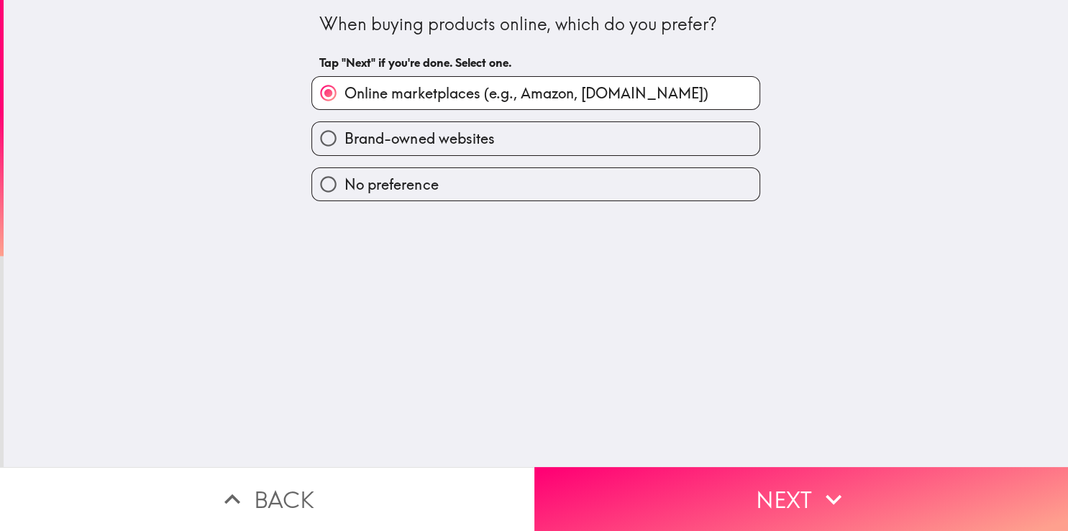
click at [461, 127] on label "Brand-owned websites" at bounding box center [535, 138] width 447 height 32
click at [344, 127] on input "Brand-owned websites" at bounding box center [328, 138] width 32 height 32
radio input "true"
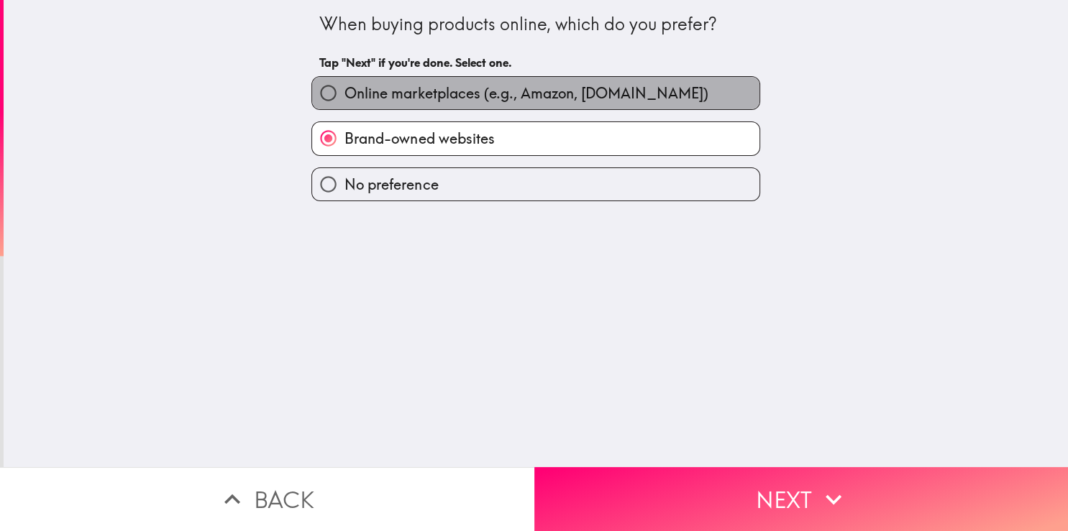
click at [370, 99] on span "Online marketplaces (e.g., Amazon, [DOMAIN_NAME])" at bounding box center [525, 93] width 363 height 20
click at [344, 99] on input "Online marketplaces (e.g., Amazon, [DOMAIN_NAME])" at bounding box center [328, 93] width 32 height 32
radio input "true"
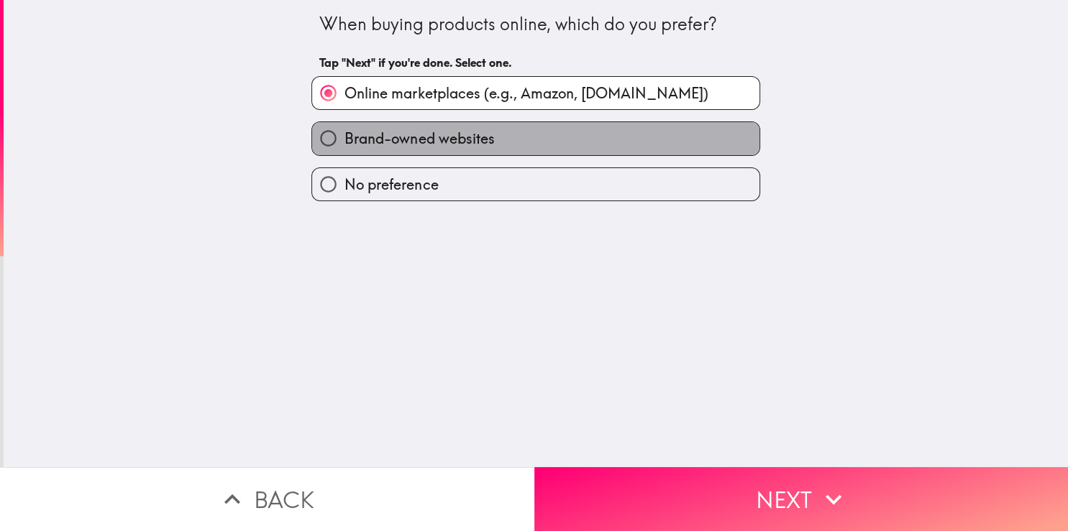
click at [376, 123] on label "Brand-owned websites" at bounding box center [535, 138] width 447 height 32
click at [344, 123] on input "Brand-owned websites" at bounding box center [328, 138] width 32 height 32
radio input "true"
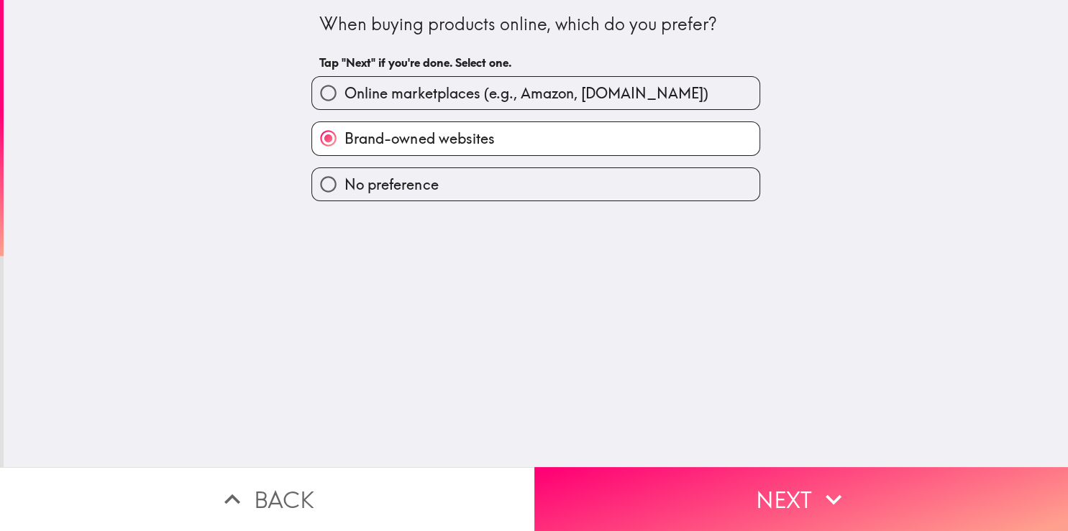
click at [387, 95] on span "Online marketplaces (e.g., Amazon, [DOMAIN_NAME])" at bounding box center [525, 93] width 363 height 20
click at [344, 95] on input "Online marketplaces (e.g., Amazon, [DOMAIN_NAME])" at bounding box center [328, 93] width 32 height 32
radio input "true"
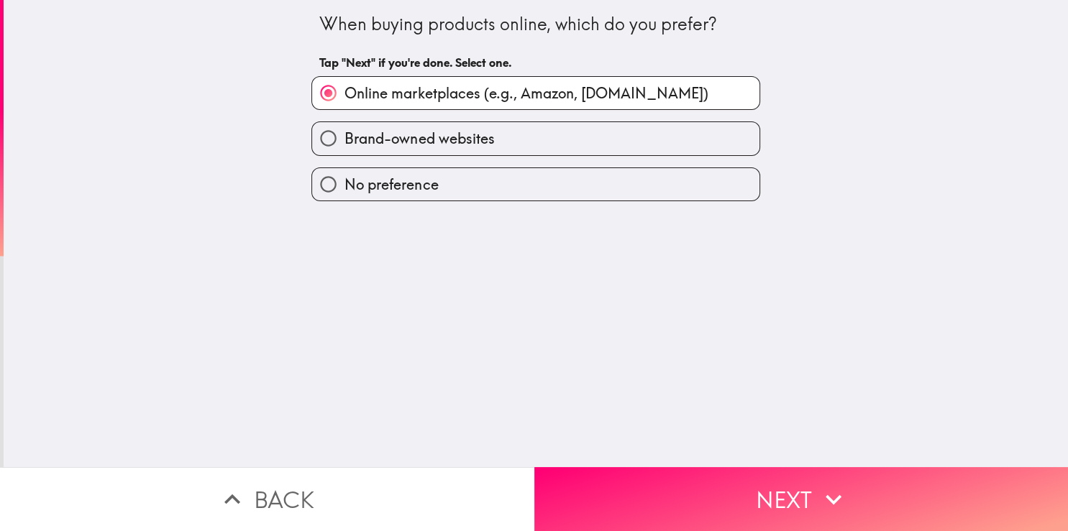
click at [439, 142] on span "Brand-owned websites" at bounding box center [419, 139] width 150 height 20
click at [344, 142] on input "Brand-owned websites" at bounding box center [328, 138] width 32 height 32
radio input "true"
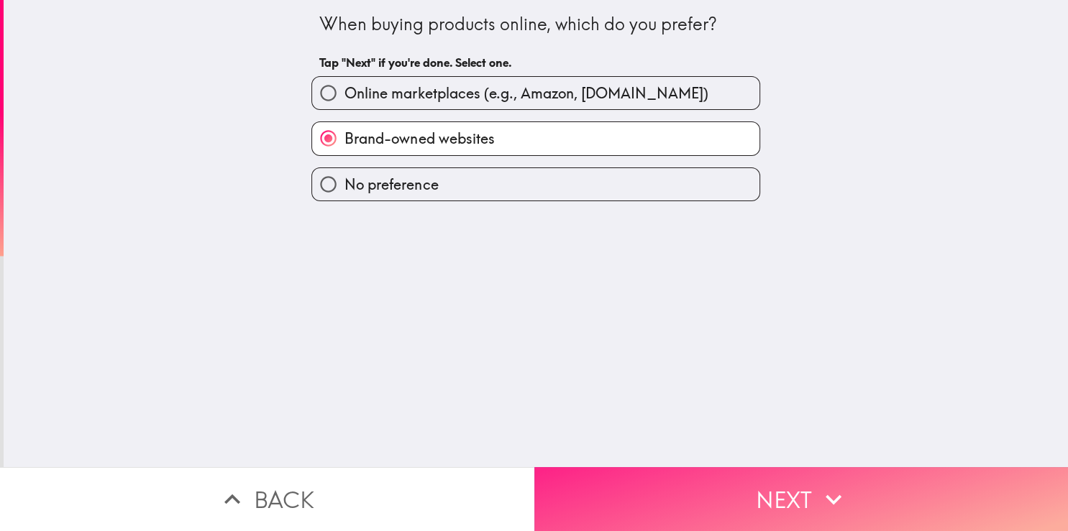
click at [766, 490] on button "Next" at bounding box center [801, 499] width 534 height 64
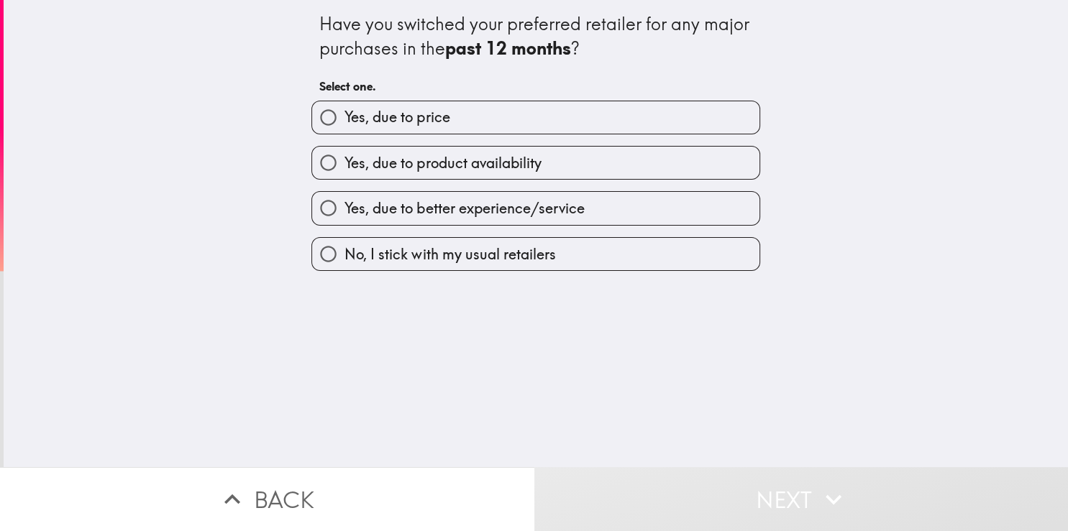
click at [467, 206] on span "Yes, due to better experience/service" at bounding box center [463, 208] width 239 height 20
click at [344, 206] on input "Yes, due to better experience/service" at bounding box center [328, 208] width 32 height 32
radio input "true"
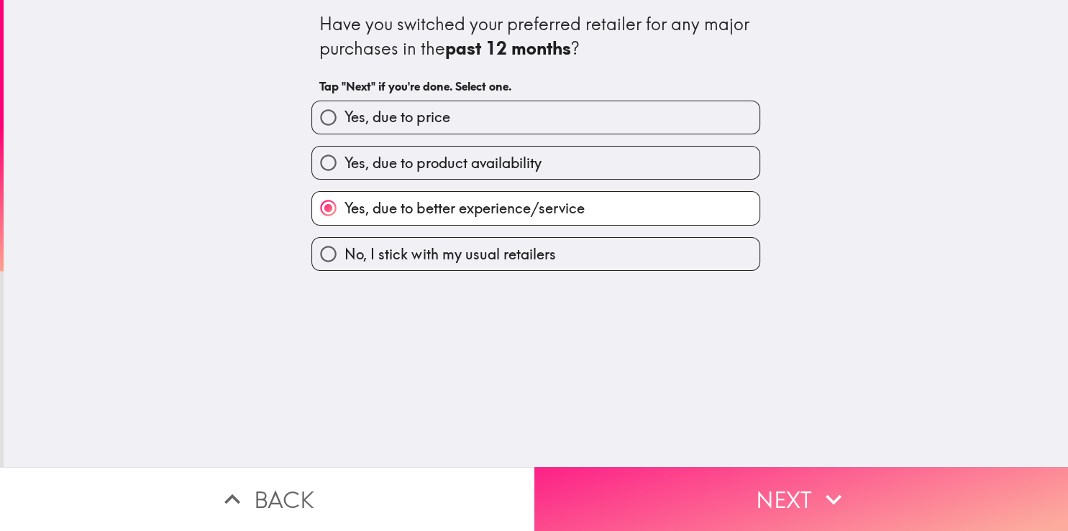
click at [708, 487] on button "Next" at bounding box center [801, 499] width 534 height 64
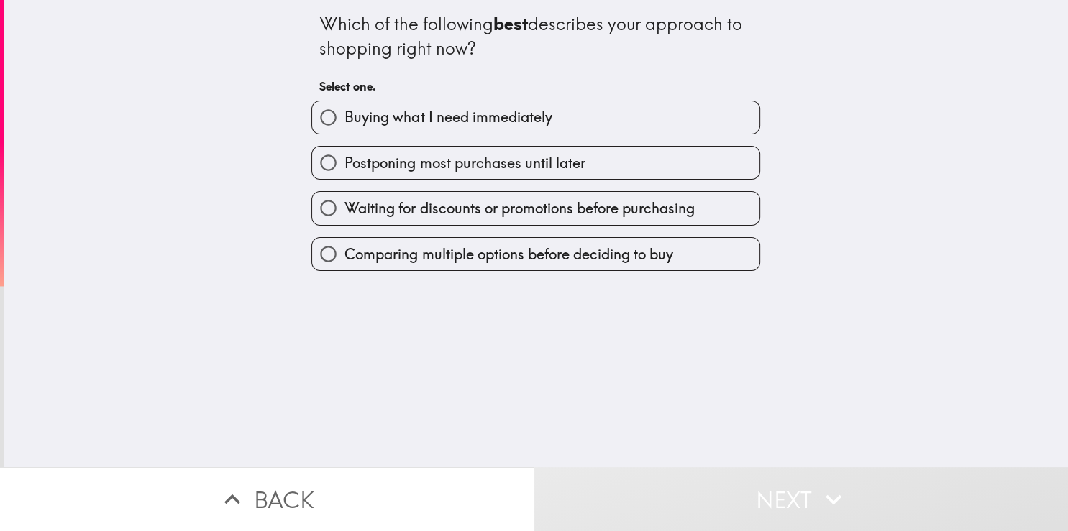
click at [442, 133] on label "Buying what I need immediately" at bounding box center [535, 117] width 447 height 32
click at [344, 133] on input "Buying what I need immediately" at bounding box center [328, 117] width 32 height 32
radio input "true"
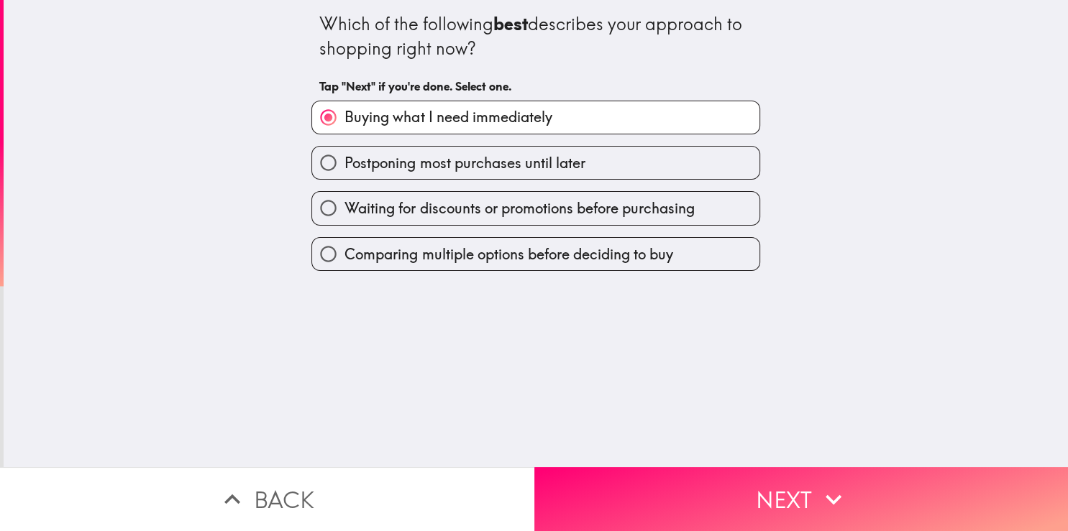
click at [442, 133] on label "Buying what I need immediately" at bounding box center [535, 117] width 447 height 32
click at [344, 133] on input "Buying what I need immediately" at bounding box center [328, 117] width 32 height 32
click at [442, 133] on label "Buying what I need immediately" at bounding box center [535, 117] width 447 height 32
click at [344, 133] on input "Buying what I need immediately" at bounding box center [328, 117] width 32 height 32
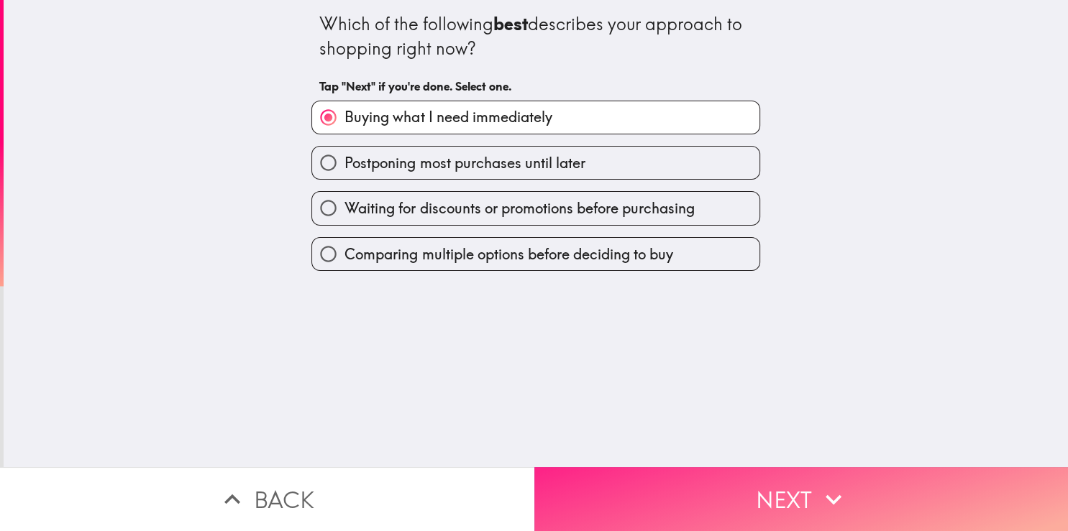
click at [722, 485] on button "Next" at bounding box center [801, 499] width 534 height 64
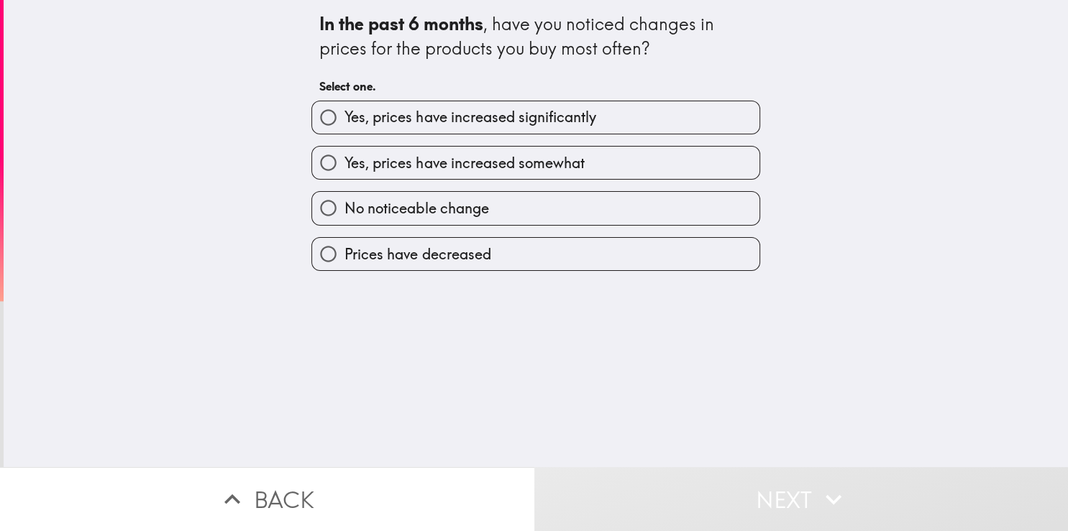
click at [450, 119] on span "Yes, prices have increased significantly" at bounding box center [469, 117] width 251 height 20
click at [344, 119] on input "Yes, prices have increased significantly" at bounding box center [328, 117] width 32 height 32
radio input "true"
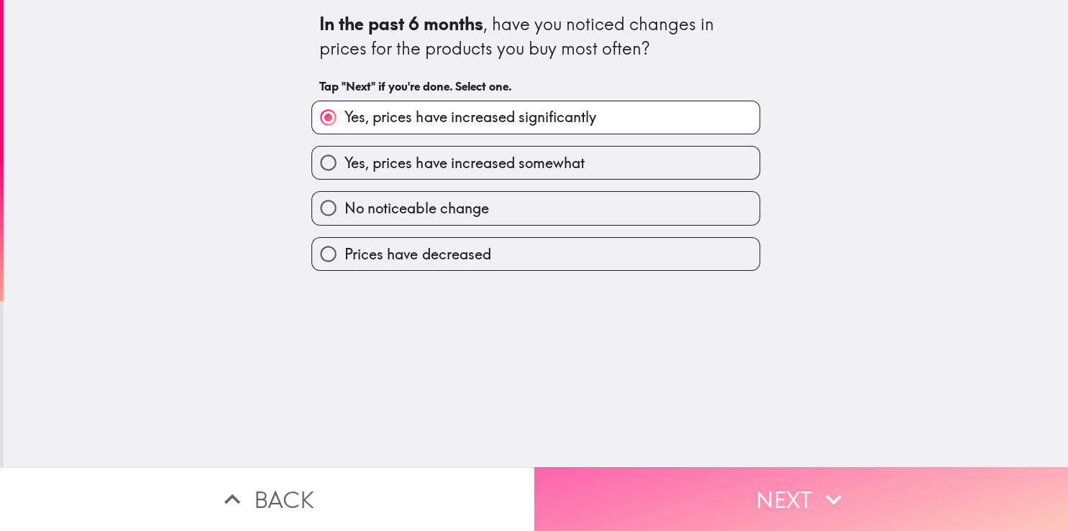
click at [702, 490] on button "Next" at bounding box center [801, 499] width 534 height 64
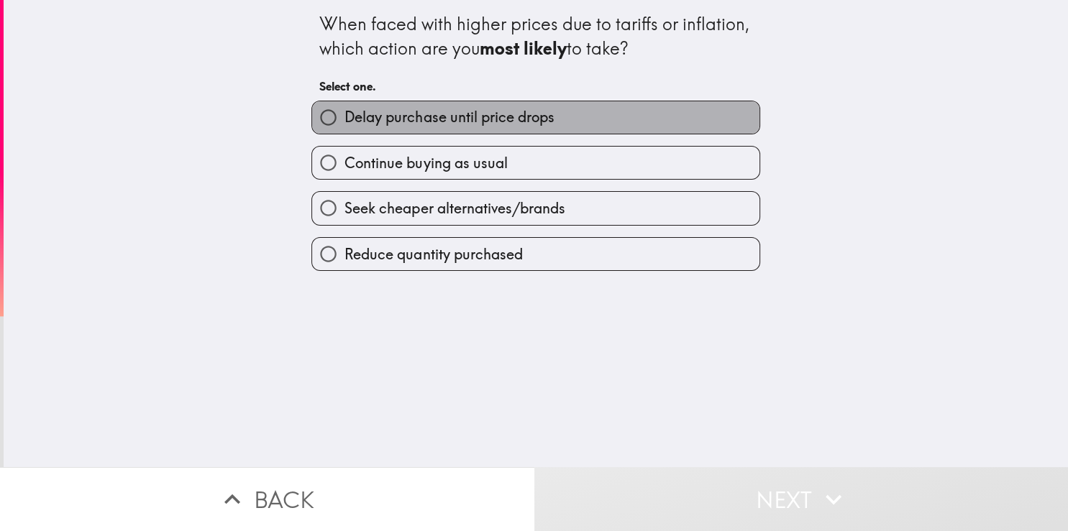
click at [431, 128] on label "Delay purchase until price drops" at bounding box center [535, 117] width 447 height 32
click at [344, 128] on input "Delay purchase until price drops" at bounding box center [328, 117] width 32 height 32
radio input "true"
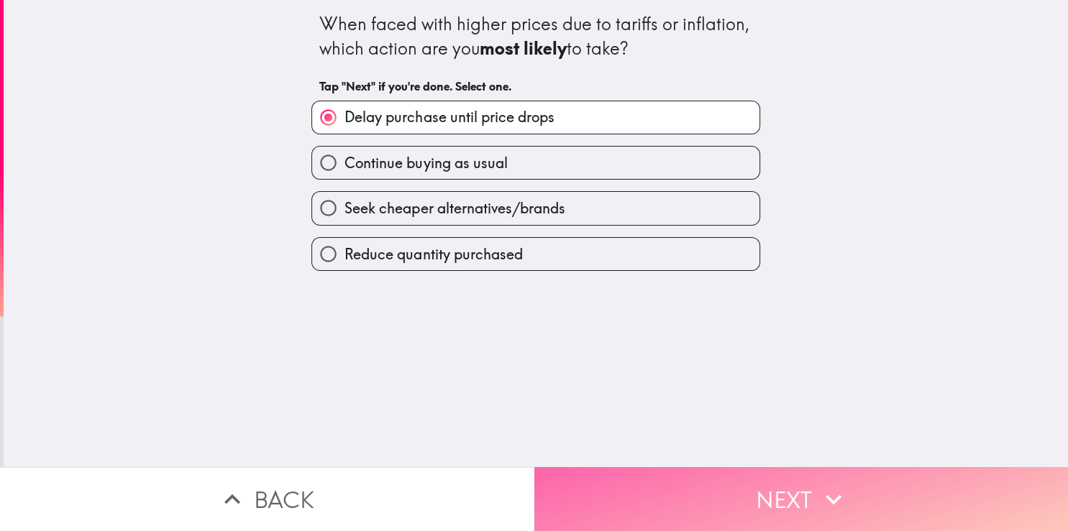
click at [686, 487] on button "Next" at bounding box center [801, 499] width 534 height 64
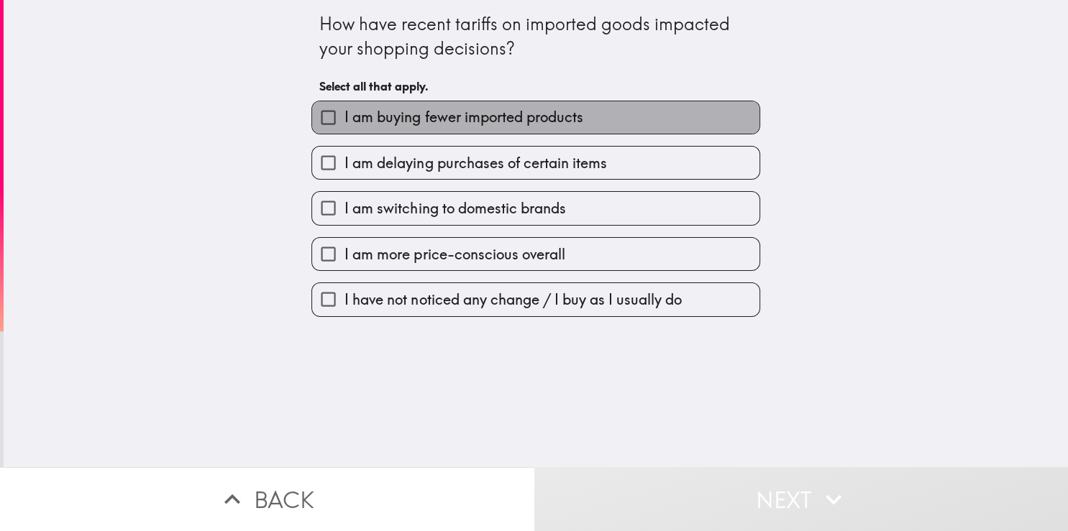
click at [410, 129] on label "I am buying fewer imported products" at bounding box center [535, 117] width 447 height 32
click at [344, 129] on input "I am buying fewer imported products" at bounding box center [328, 117] width 32 height 32
checkbox input "true"
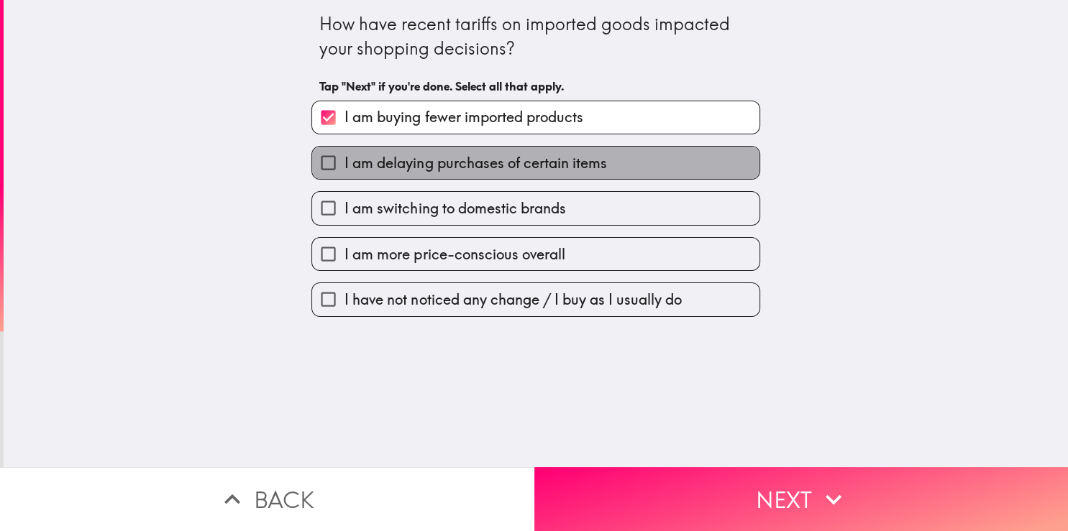
click at [421, 165] on span "I am delaying purchases of certain items" at bounding box center [475, 163] width 262 height 20
click at [344, 165] on input "I am delaying purchases of certain items" at bounding box center [328, 163] width 32 height 32
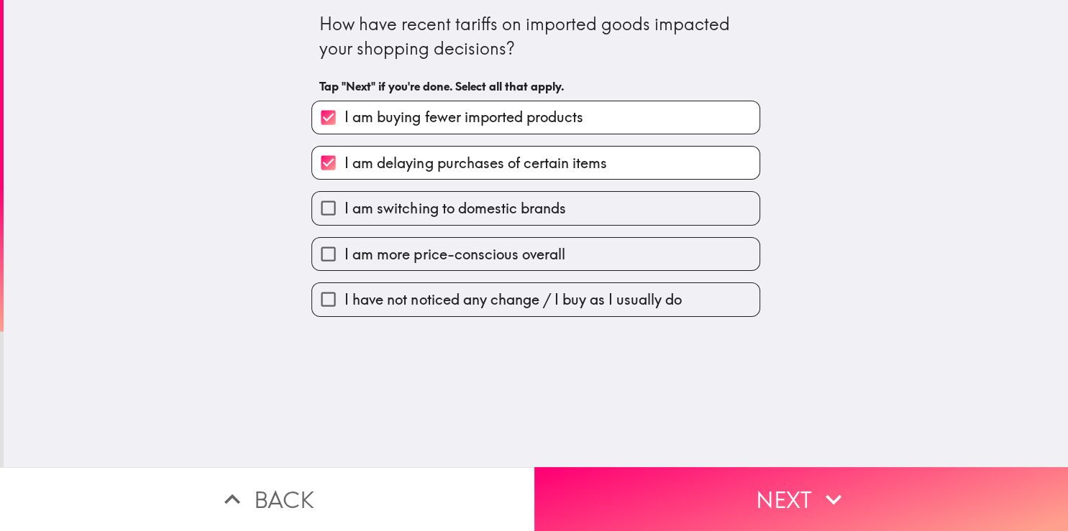
click at [421, 165] on span "I am delaying purchases of certain items" at bounding box center [475, 163] width 262 height 20
click at [344, 165] on input "I am delaying purchases of certain items" at bounding box center [328, 163] width 32 height 32
checkbox input "false"
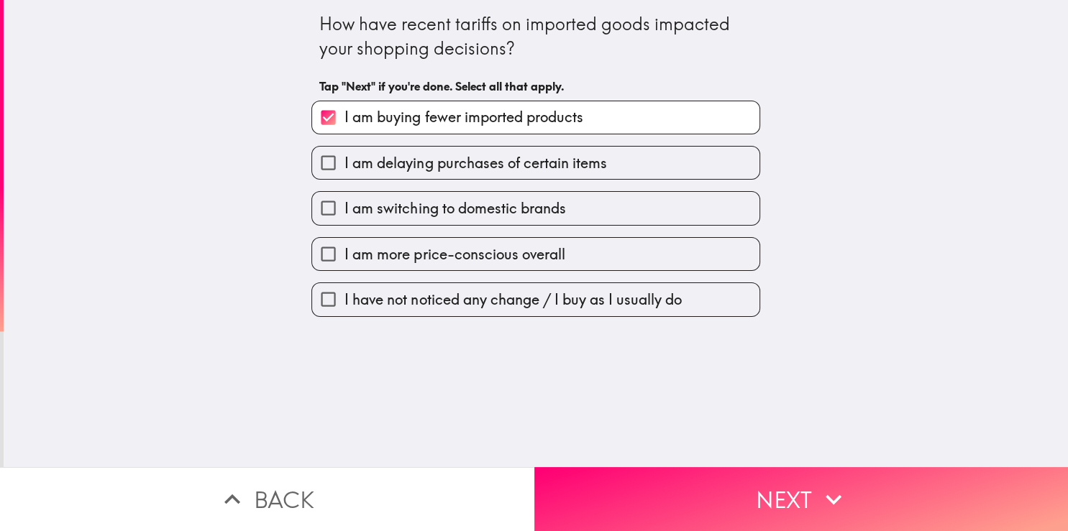
click at [467, 208] on span "I am switching to domestic brands" at bounding box center [454, 208] width 221 height 20
click at [344, 208] on input "I am switching to domestic brands" at bounding box center [328, 208] width 32 height 32
checkbox input "true"
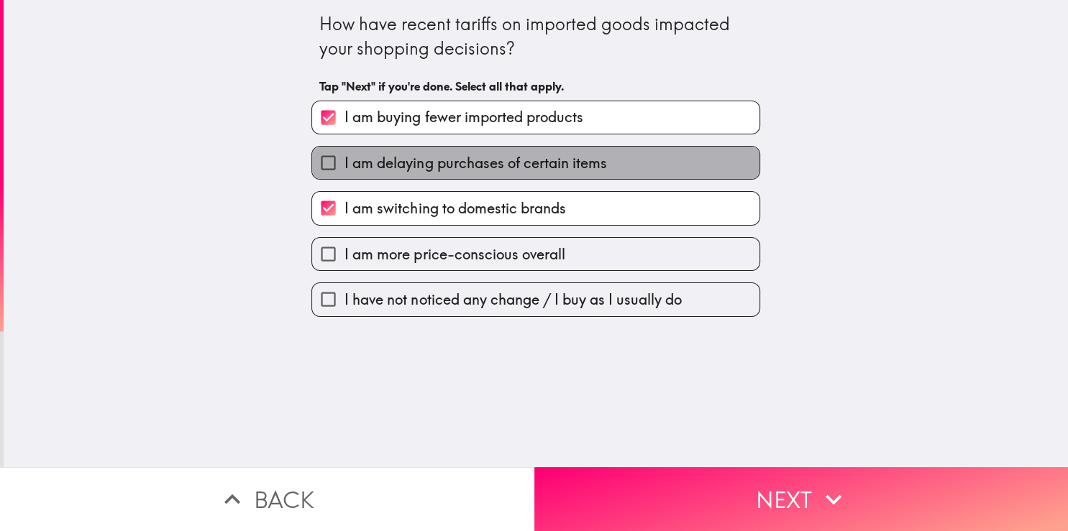
click at [429, 170] on span "I am delaying purchases of certain items" at bounding box center [475, 163] width 262 height 20
click at [344, 170] on input "I am delaying purchases of certain items" at bounding box center [328, 163] width 32 height 32
checkbox input "true"
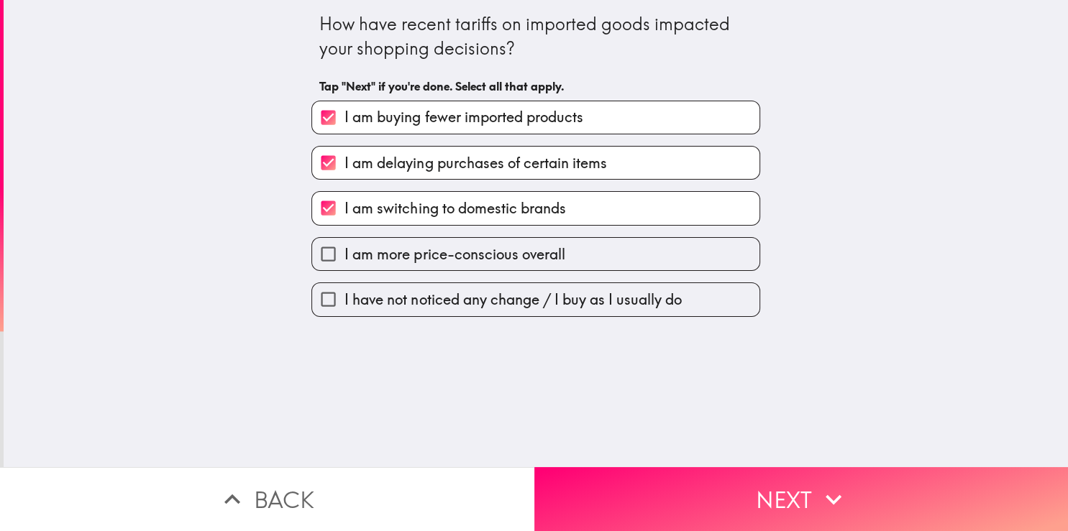
click at [463, 203] on span "I am switching to domestic brands" at bounding box center [454, 208] width 221 height 20
click at [344, 203] on input "I am switching to domestic brands" at bounding box center [328, 208] width 32 height 32
checkbox input "false"
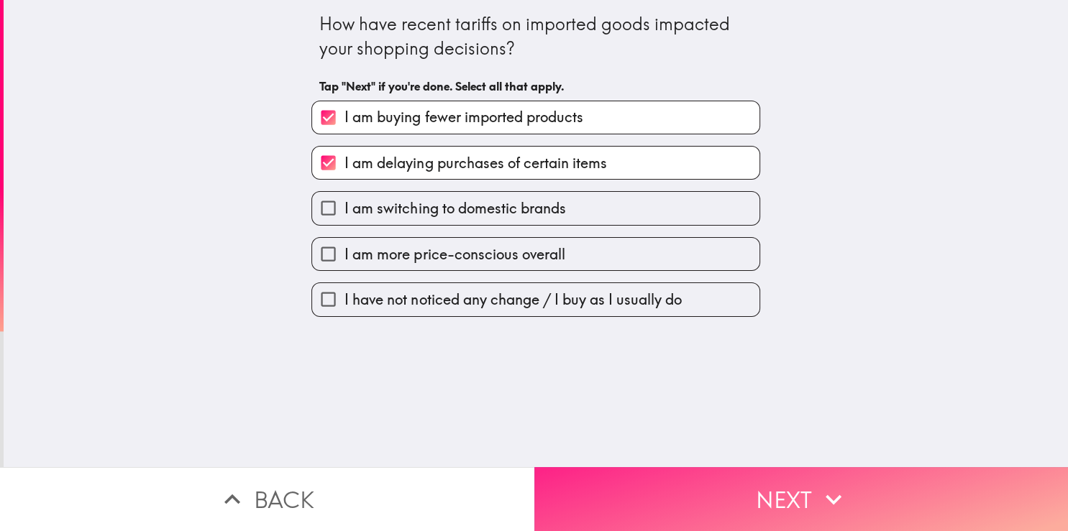
click at [713, 487] on button "Next" at bounding box center [801, 499] width 534 height 64
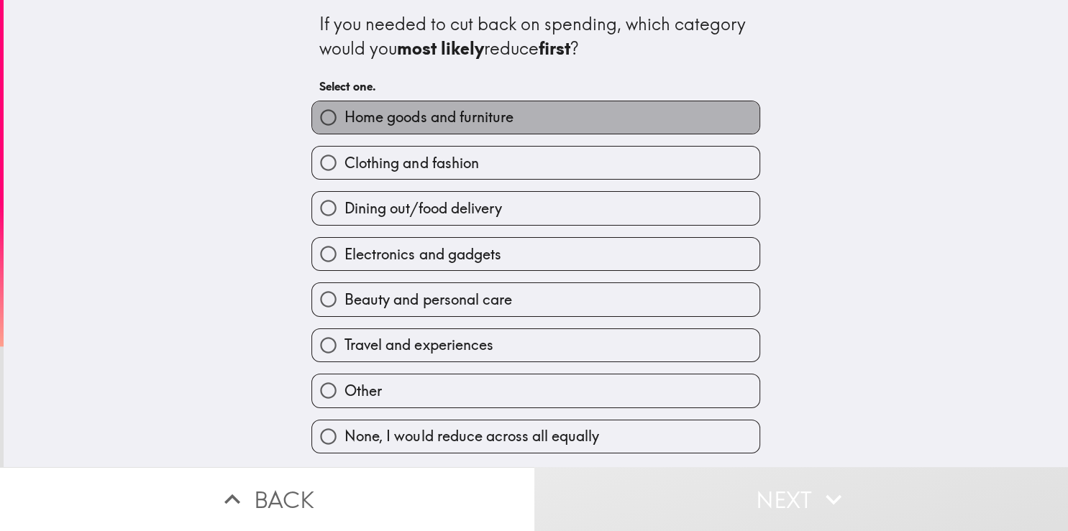
click at [446, 127] on span "Home goods and furniture" at bounding box center [428, 117] width 168 height 20
click at [344, 127] on input "Home goods and furniture" at bounding box center [328, 117] width 32 height 32
radio input "true"
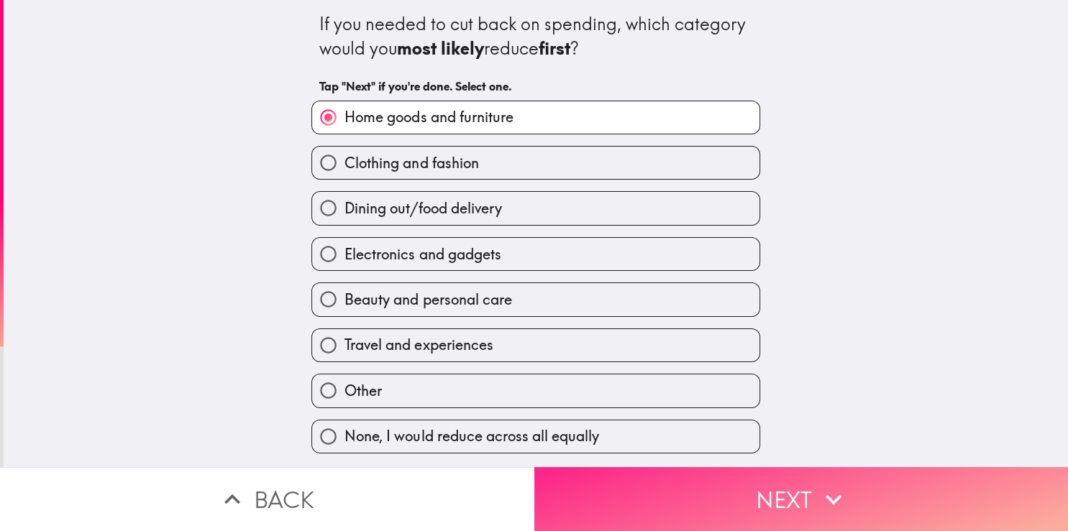
click at [753, 479] on button "Next" at bounding box center [801, 499] width 534 height 64
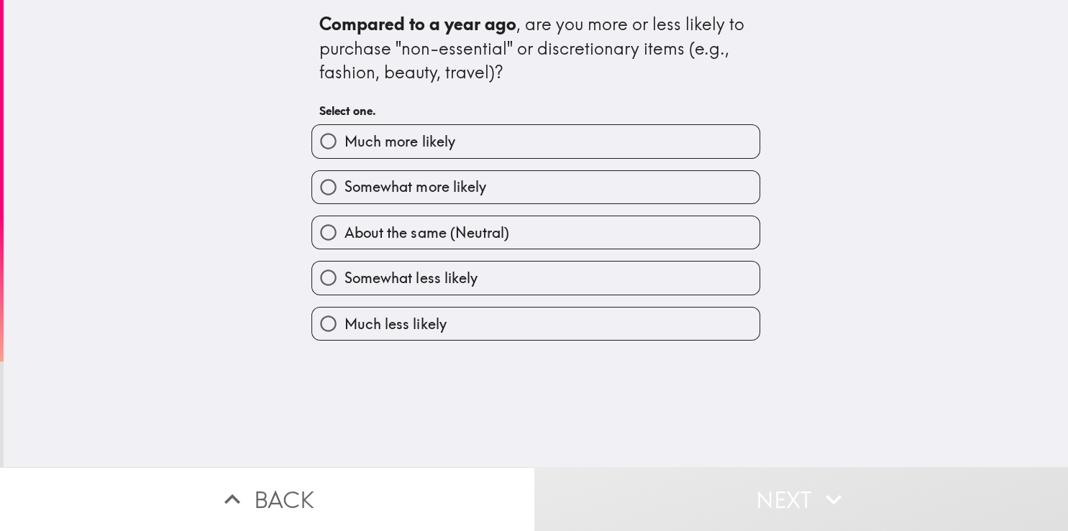
click at [468, 151] on label "Much more likely" at bounding box center [535, 141] width 447 height 32
click at [344, 151] on input "Much more likely" at bounding box center [328, 141] width 32 height 32
radio input "true"
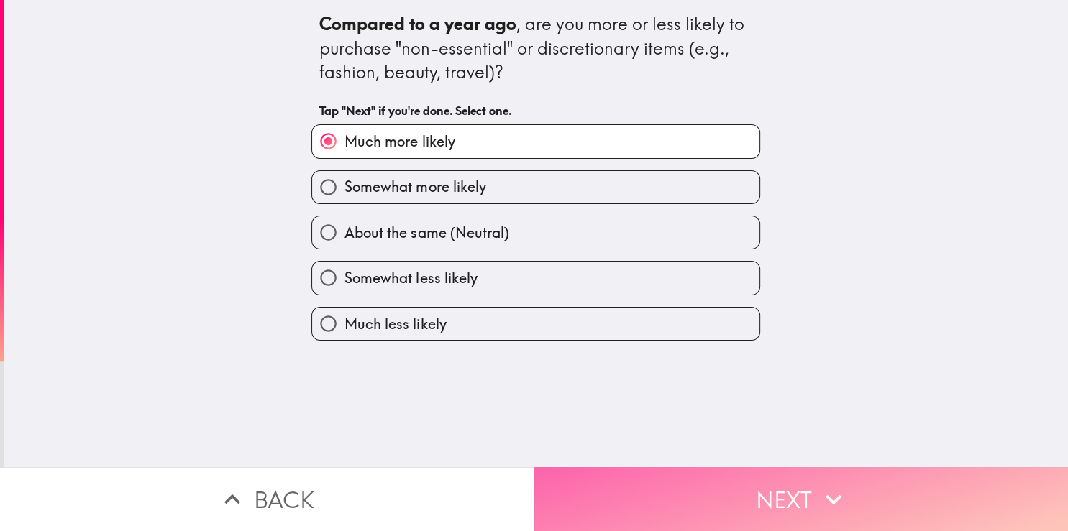
click at [689, 485] on button "Next" at bounding box center [801, 499] width 534 height 64
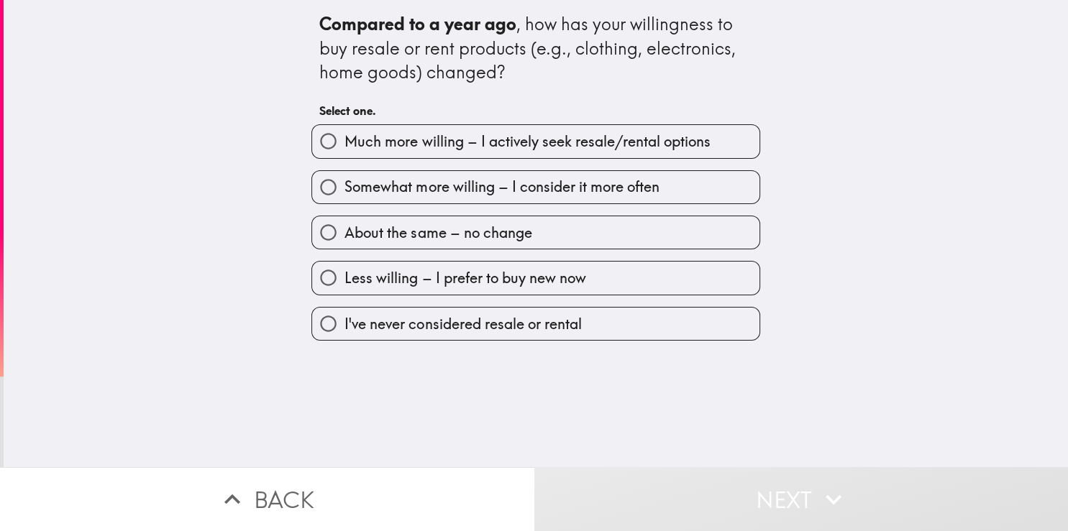
click at [412, 139] on span "Much more willing – I actively seek resale/rental options" at bounding box center [526, 142] width 365 height 20
click at [344, 139] on input "Much more willing – I actively seek resale/rental options" at bounding box center [328, 141] width 32 height 32
radio input "true"
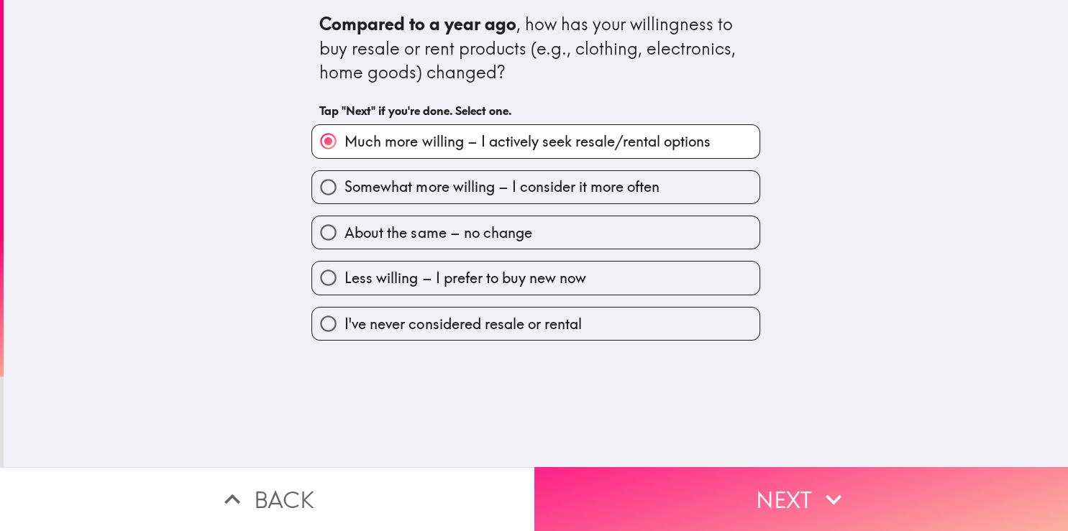
click at [707, 490] on button "Next" at bounding box center [801, 499] width 534 height 64
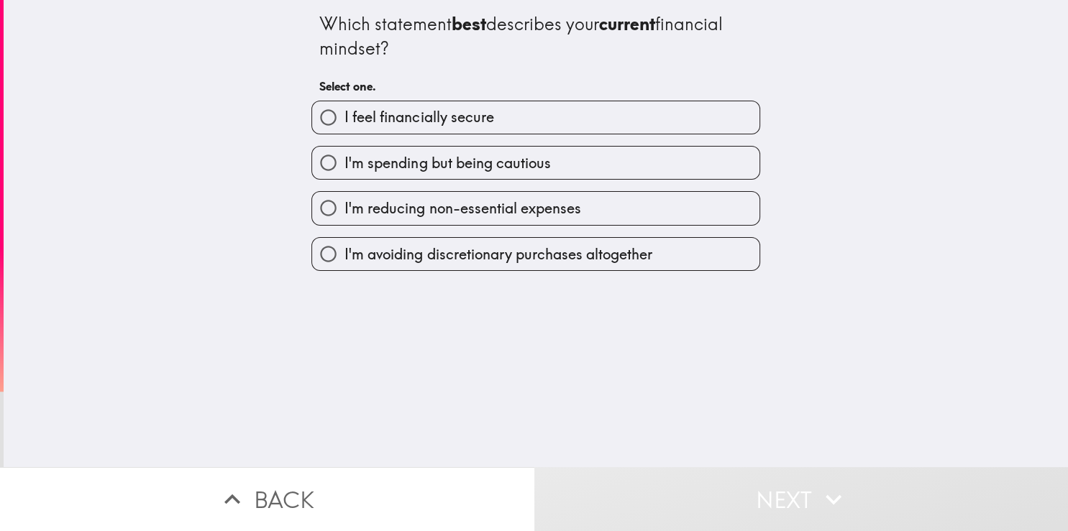
click at [410, 127] on span "I feel financially secure" at bounding box center [418, 117] width 149 height 20
click at [344, 127] on input "I feel financially secure" at bounding box center [328, 117] width 32 height 32
radio input "true"
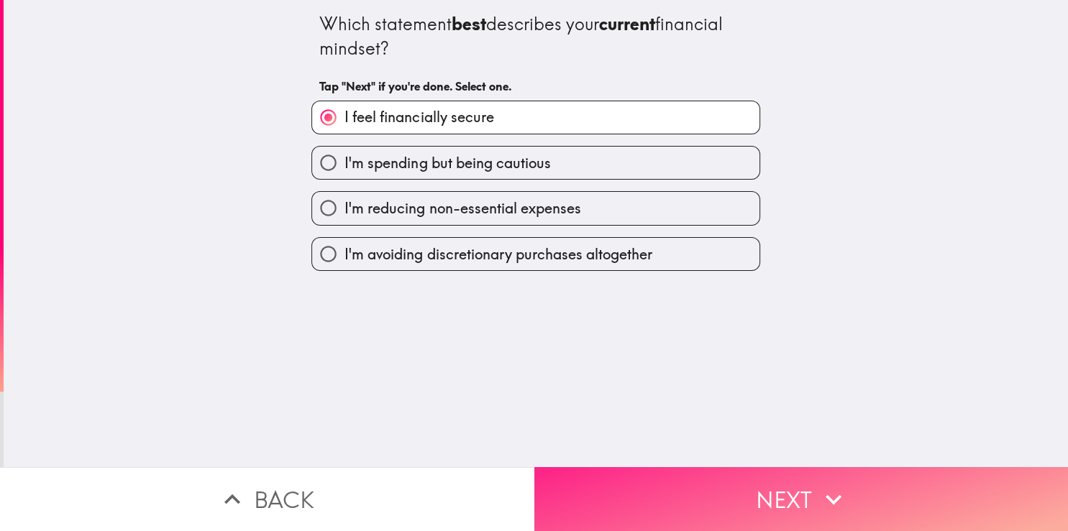
click at [686, 476] on button "Next" at bounding box center [801, 499] width 534 height 64
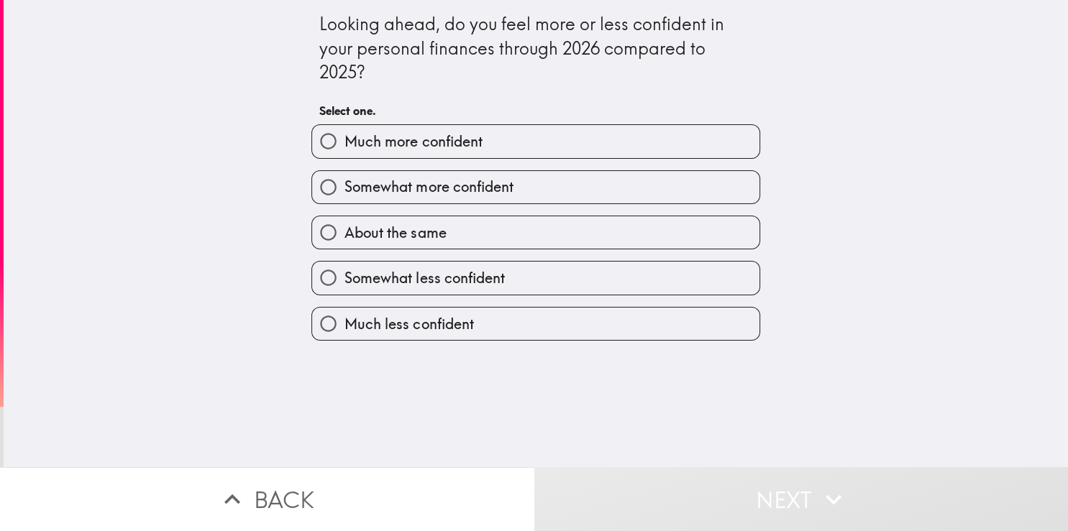
click at [473, 150] on label "Much more confident" at bounding box center [535, 141] width 447 height 32
click at [344, 150] on input "Much more confident" at bounding box center [328, 141] width 32 height 32
radio input "true"
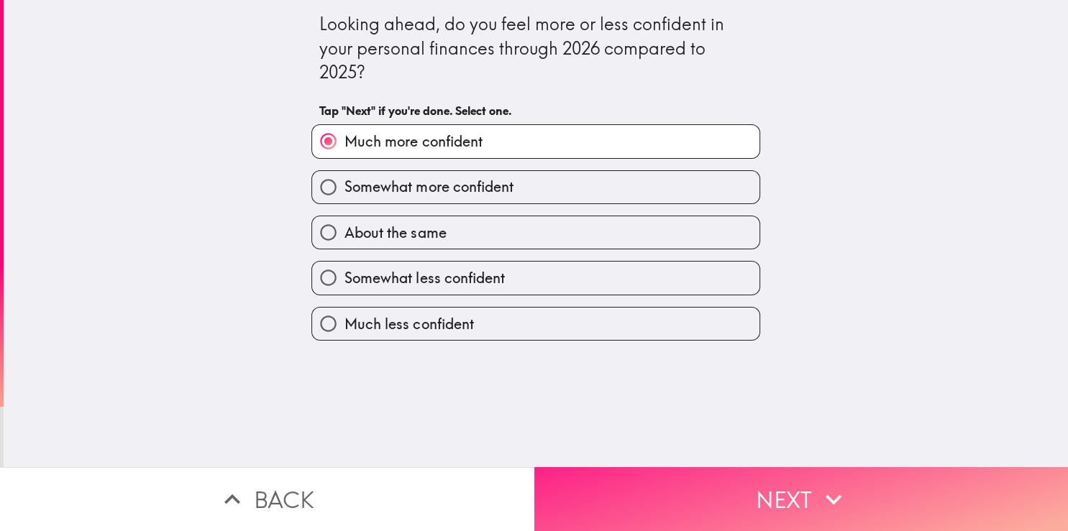
click at [745, 490] on button "Next" at bounding box center [801, 499] width 534 height 64
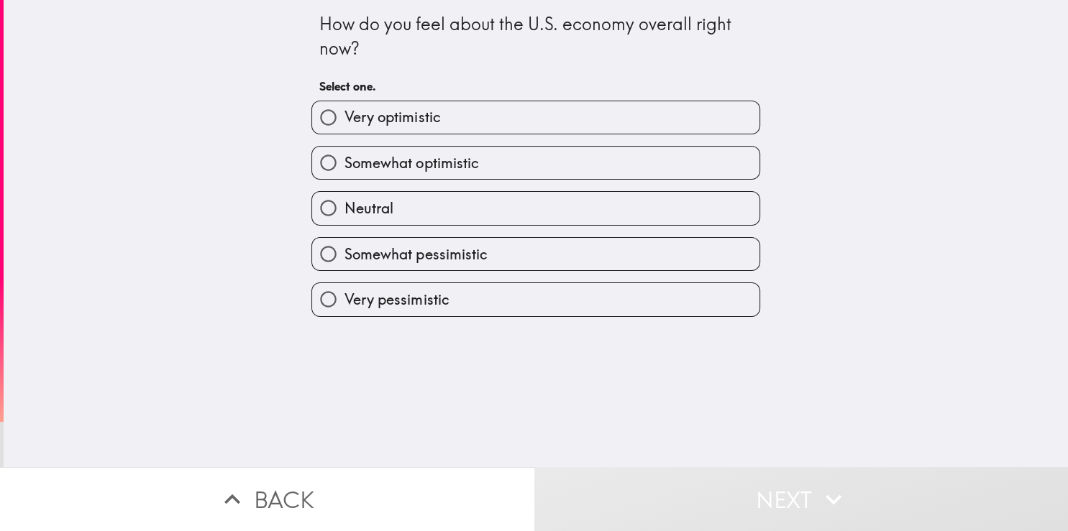
click at [375, 116] on span "Very optimistic" at bounding box center [392, 117] width 96 height 20
click at [344, 116] on input "Very optimistic" at bounding box center [328, 117] width 32 height 32
radio input "true"
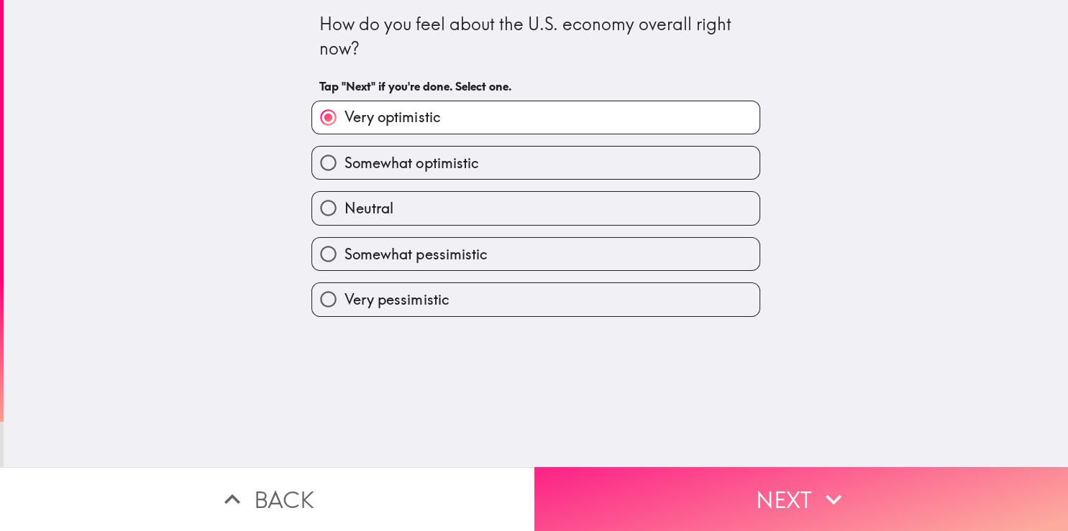
click at [717, 502] on button "Next" at bounding box center [801, 499] width 534 height 64
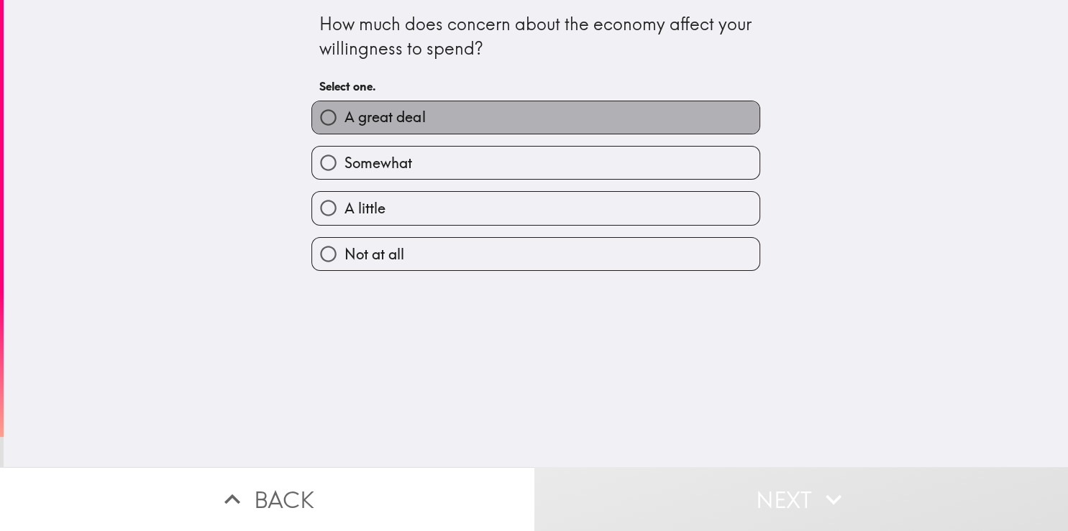
click at [408, 128] on label "A great deal" at bounding box center [535, 117] width 447 height 32
click at [344, 128] on input "A great deal" at bounding box center [328, 117] width 32 height 32
radio input "true"
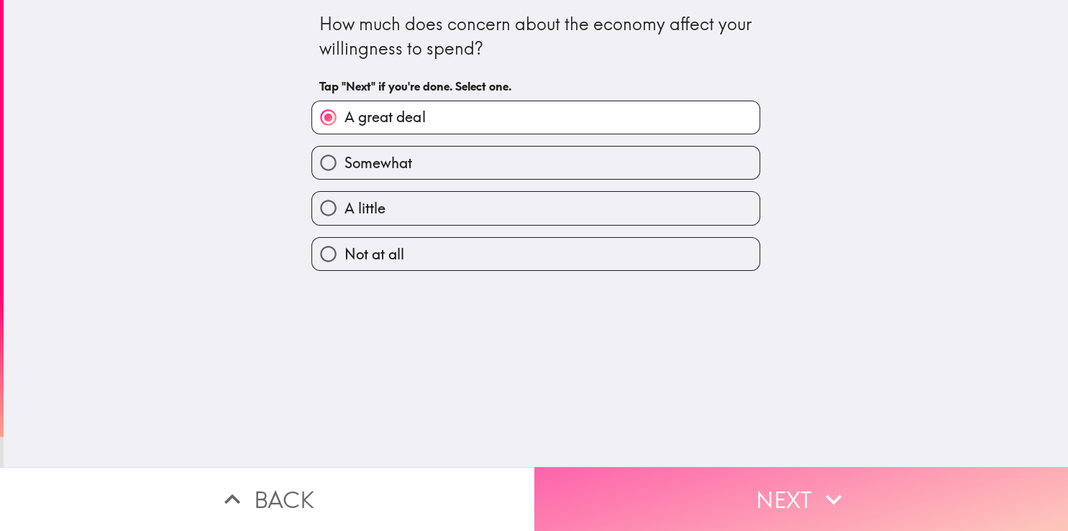
click at [712, 467] on button "Next" at bounding box center [801, 499] width 534 height 64
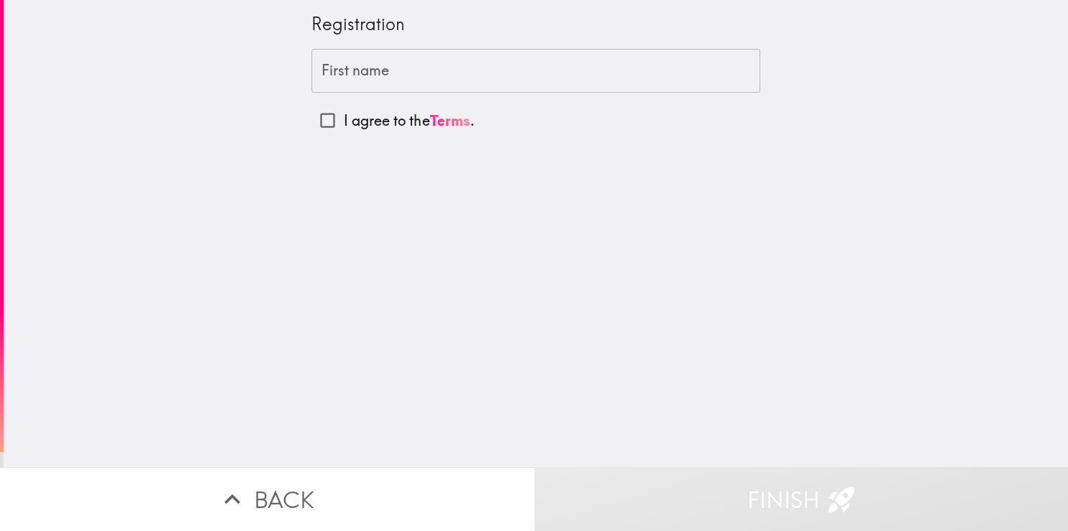
click at [398, 64] on input "First name" at bounding box center [535, 71] width 449 height 45
click at [198, 223] on div "Registration First name First name I agree to the Terms ." at bounding box center [536, 233] width 1064 height 467
drag, startPoint x: 163, startPoint y: 164, endPoint x: 336, endPoint y: 70, distance: 196.9
click at [163, 163] on div "Registration First name First name I agree to the Terms ." at bounding box center [536, 233] width 1064 height 467
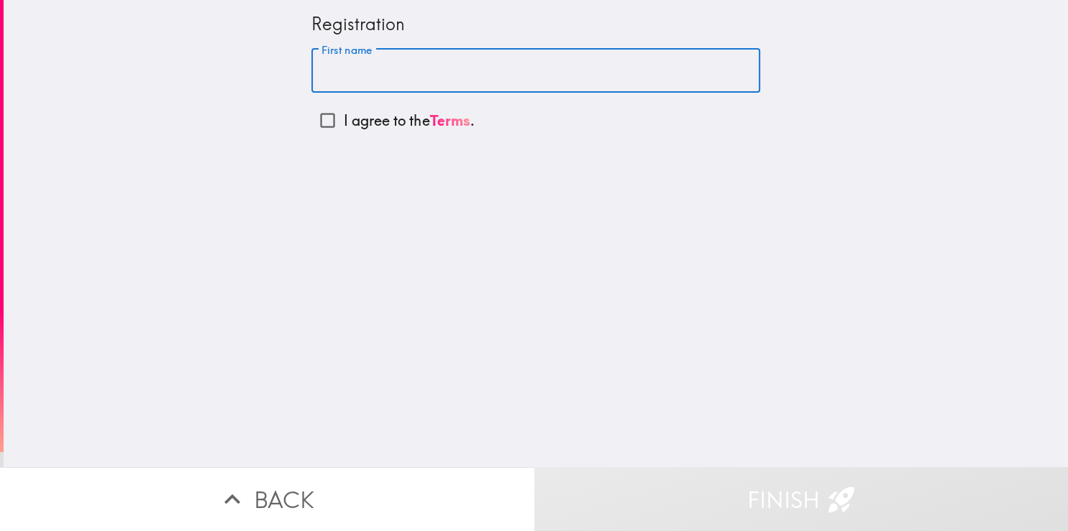
click at [354, 51] on input "First name" at bounding box center [535, 71] width 449 height 45
paste input "[PERSON_NAME]"
type input "[PERSON_NAME]"
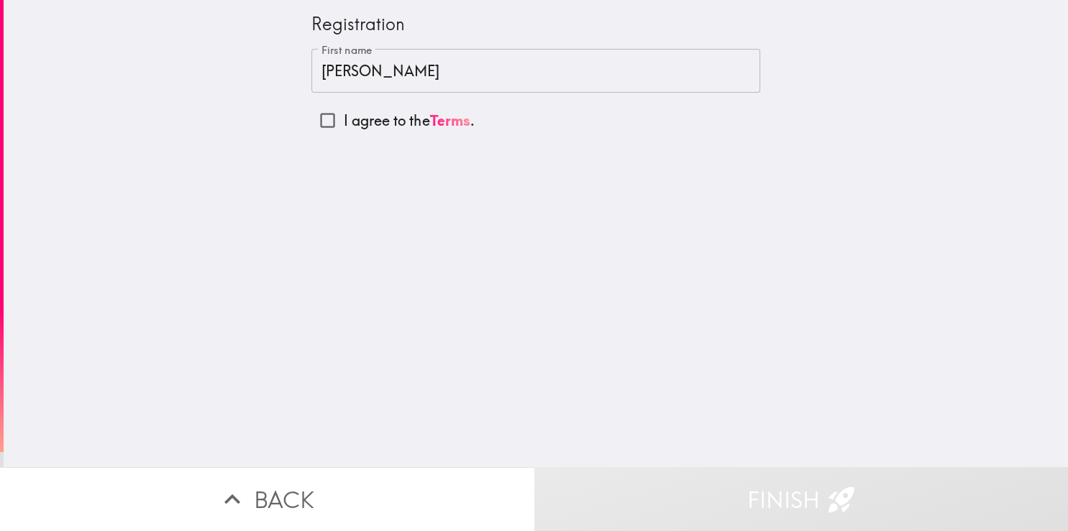
click at [378, 128] on p "I agree to the Terms ." at bounding box center [409, 121] width 130 height 20
click at [344, 128] on input "I agree to the Terms ." at bounding box center [327, 120] width 32 height 32
checkbox input "true"
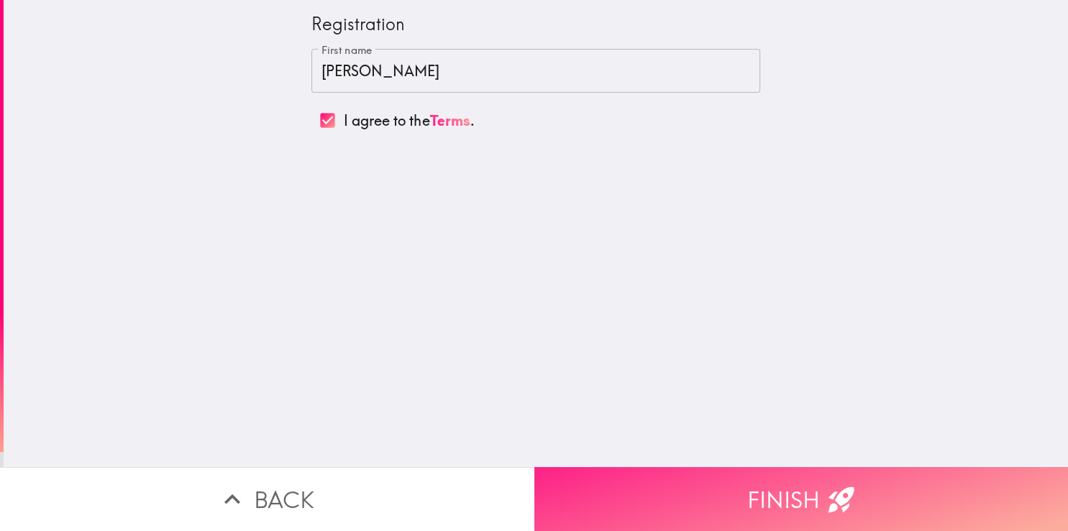
click at [740, 480] on button "Finish" at bounding box center [801, 499] width 534 height 64
